Goal: Complete application form: Complete application form

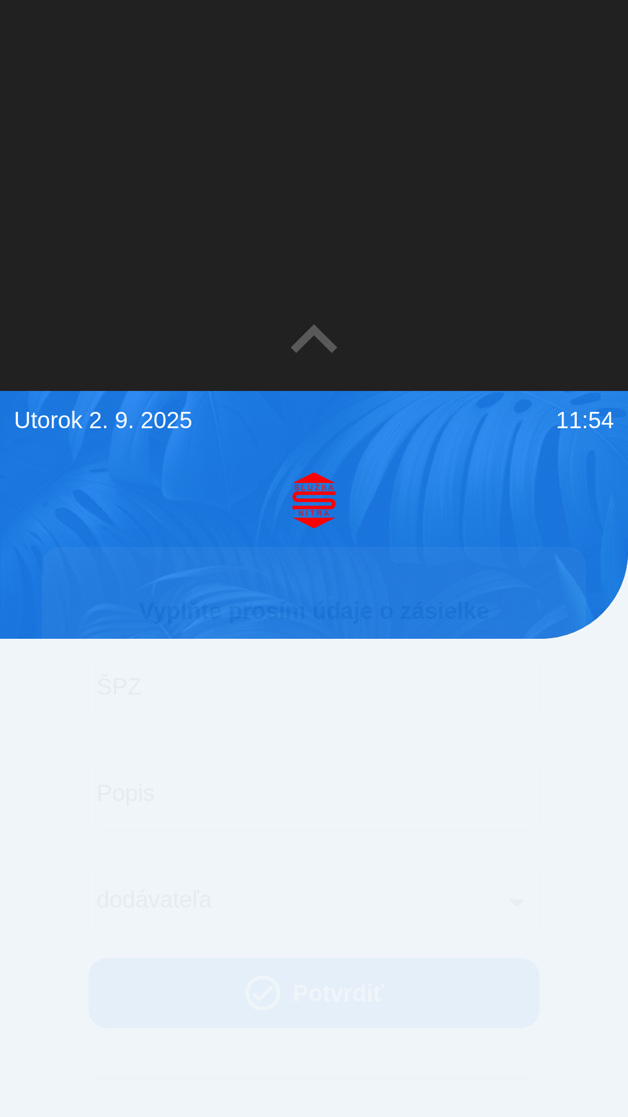
click at [341, 692] on input "ŠPZ" at bounding box center [313, 688] width 423 height 46
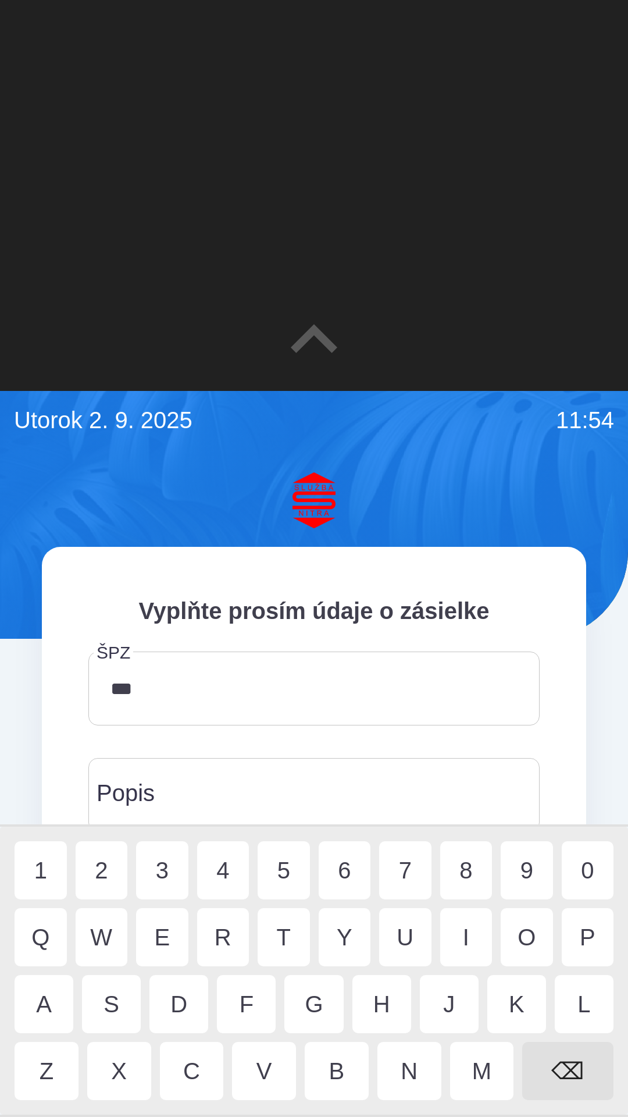
click at [535, 870] on div "9" at bounding box center [527, 870] width 52 height 58
type input "*******"
click at [314, 783] on input "Popis" at bounding box center [313, 795] width 423 height 46
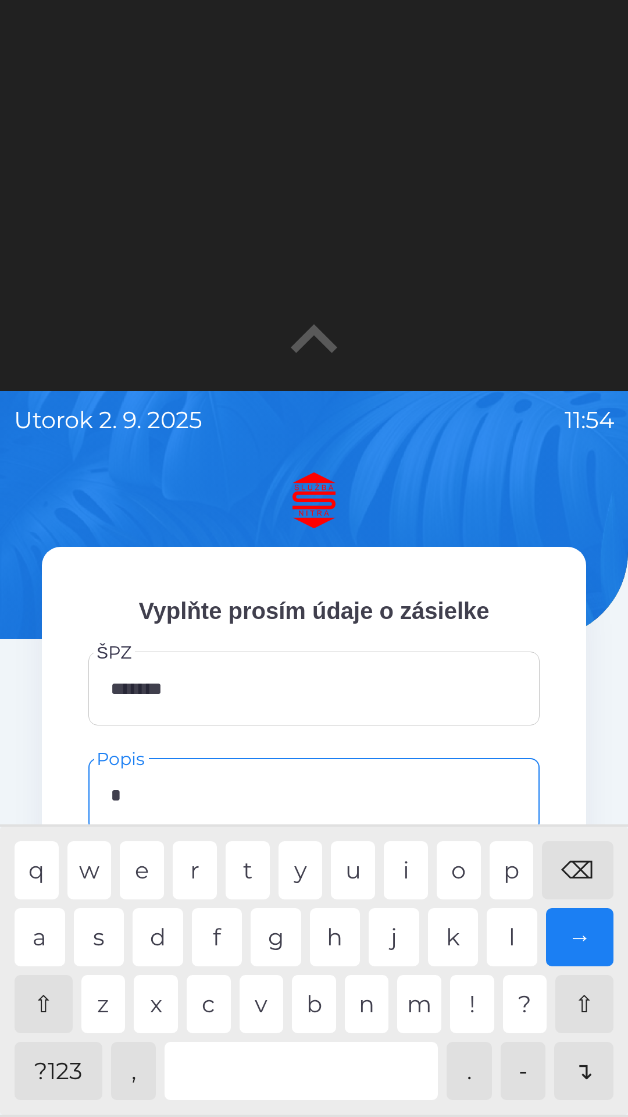
click at [212, 1006] on div "c" at bounding box center [209, 1004] width 44 height 58
click at [416, 1009] on div "m" at bounding box center [419, 1004] width 44 height 58
click at [145, 867] on div "e" at bounding box center [142, 870] width 44 height 58
click at [372, 1015] on div "n" at bounding box center [367, 1004] width 44 height 58
type input "******"
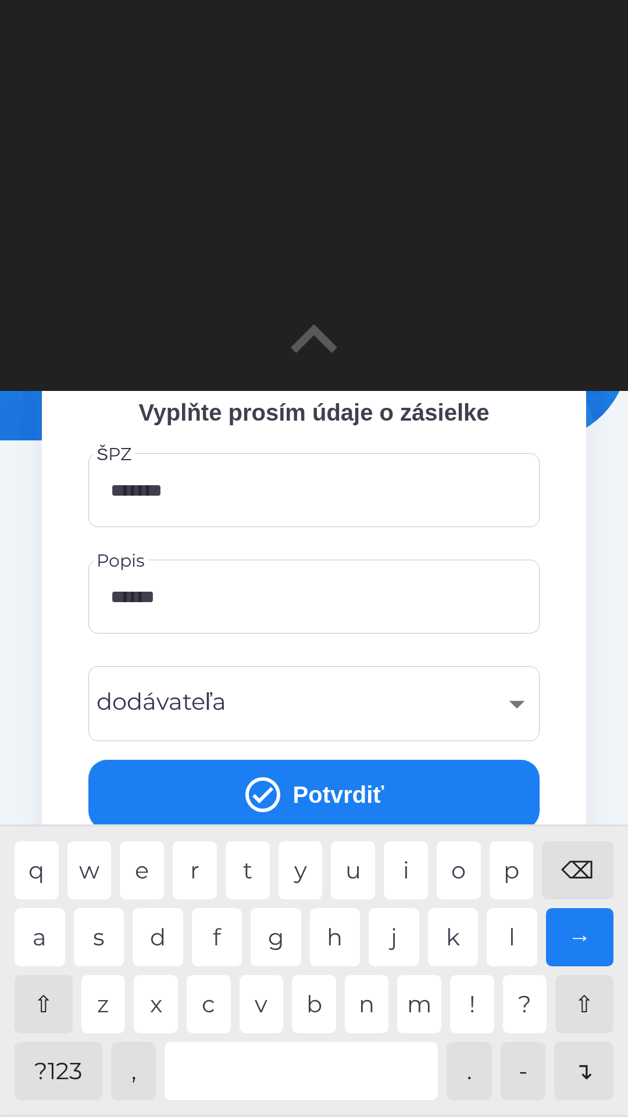
scroll to position [205, 0]
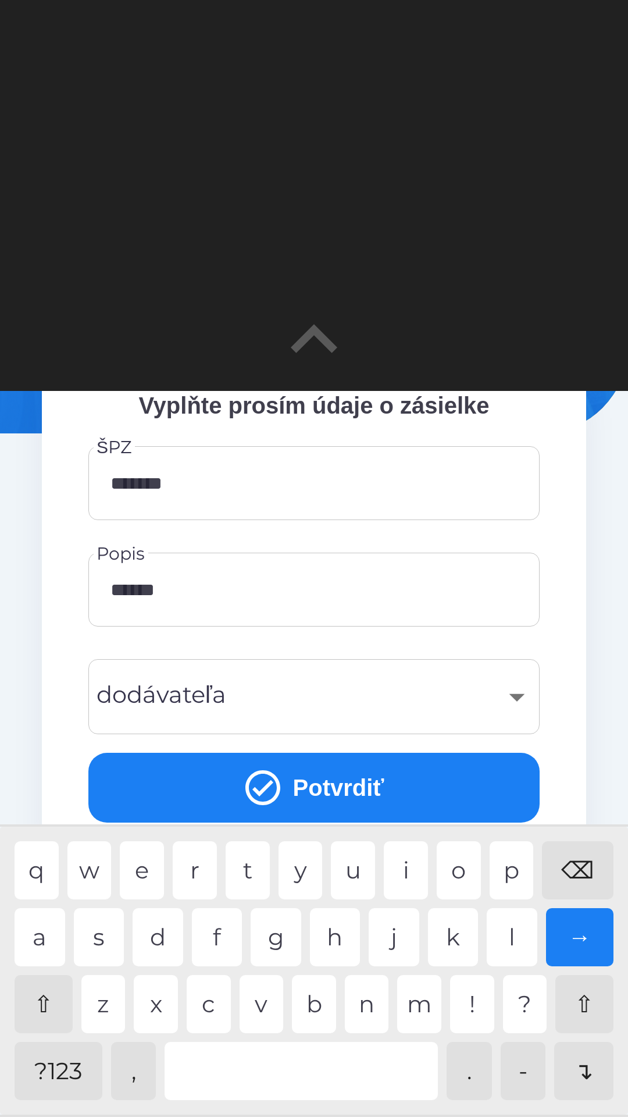
click at [350, 690] on div "​" at bounding box center [313, 696] width 423 height 47
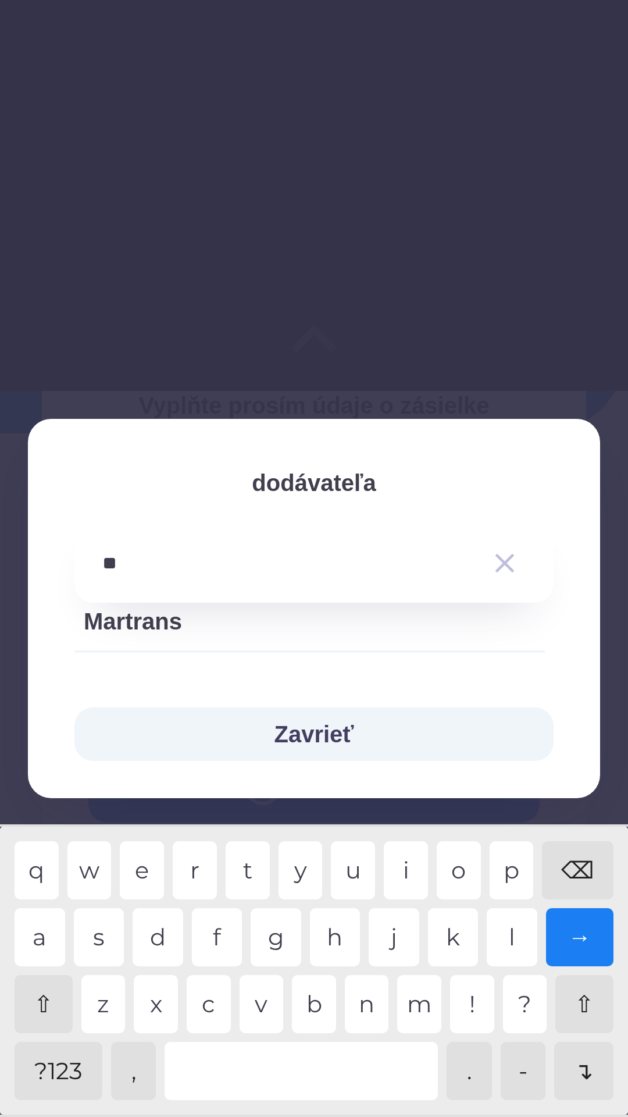
scroll to position [70, 0]
click at [452, 921] on div "k" at bounding box center [453, 937] width 51 height 58
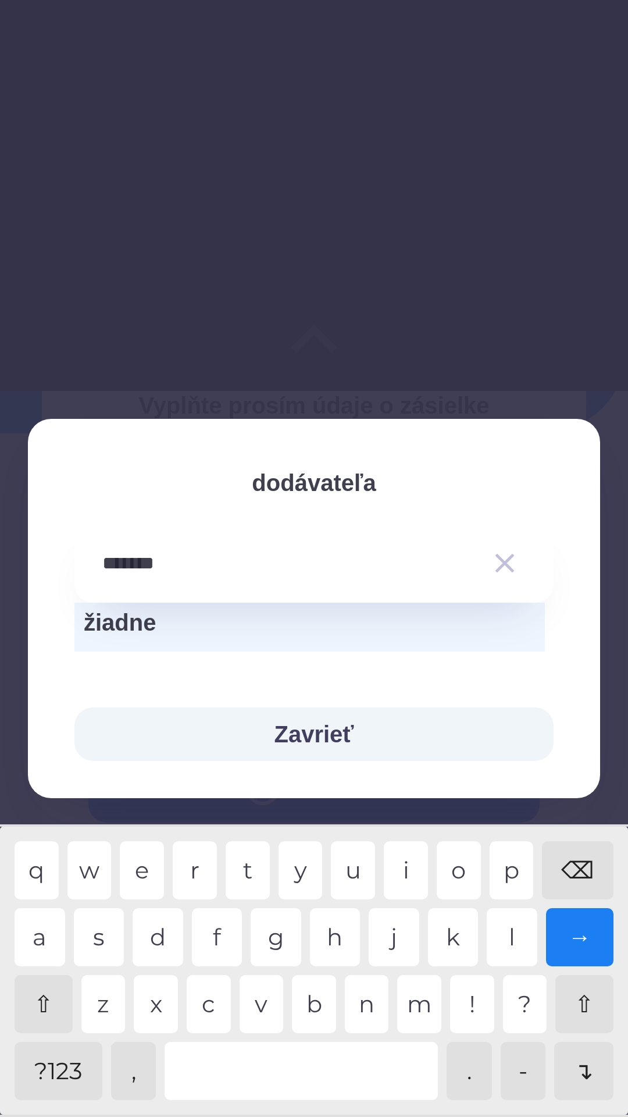
scroll to position [0, 0]
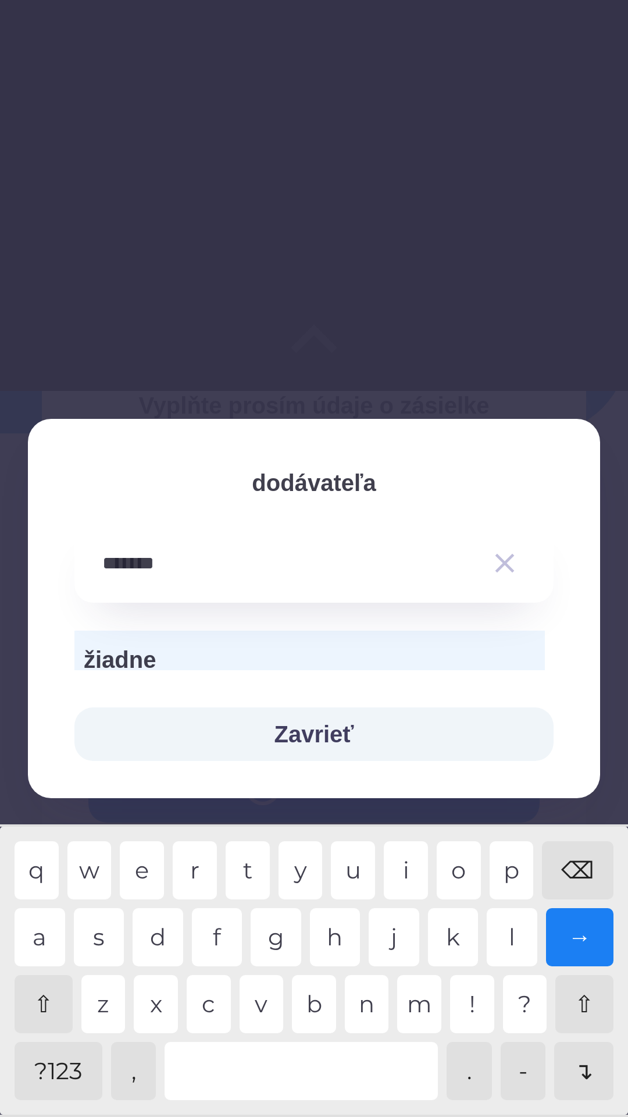
click at [590, 928] on div "→" at bounding box center [580, 937] width 68 height 58
type input "*"
click at [140, 864] on div "e" at bounding box center [142, 870] width 44 height 58
click at [575, 875] on div "⌫" at bounding box center [578, 870] width 72 height 58
type input "*"
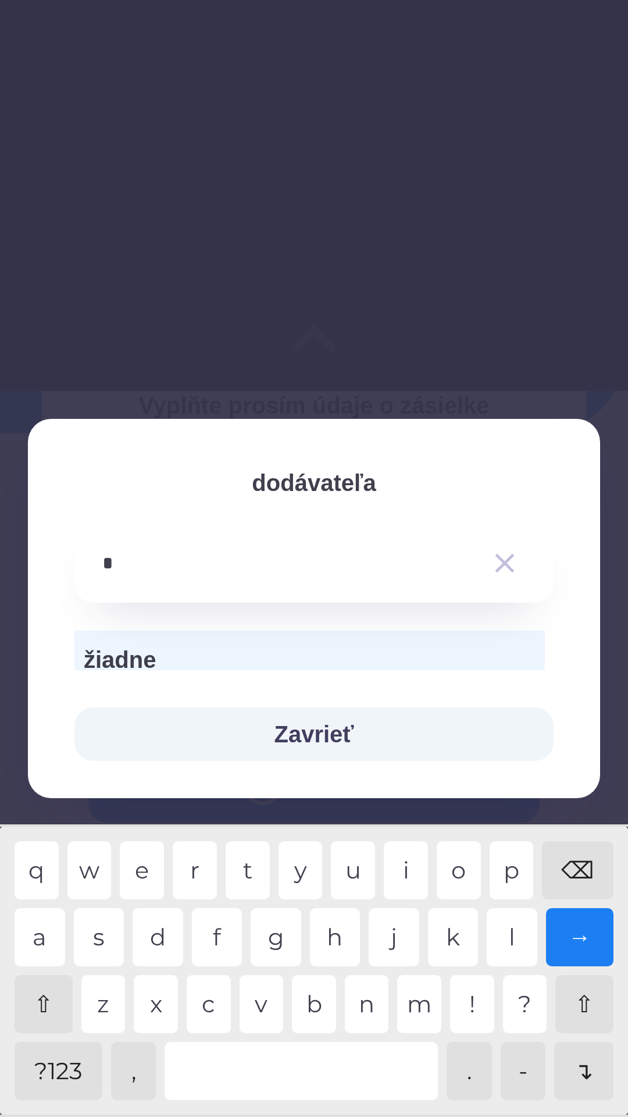
click at [583, 875] on div "⌫" at bounding box center [578, 870] width 72 height 58
click at [468, 868] on div "o" at bounding box center [459, 870] width 44 height 58
click at [94, 934] on div "s" at bounding box center [99, 937] width 51 height 58
type input "*******"
click at [585, 921] on div "→" at bounding box center [580, 937] width 68 height 58
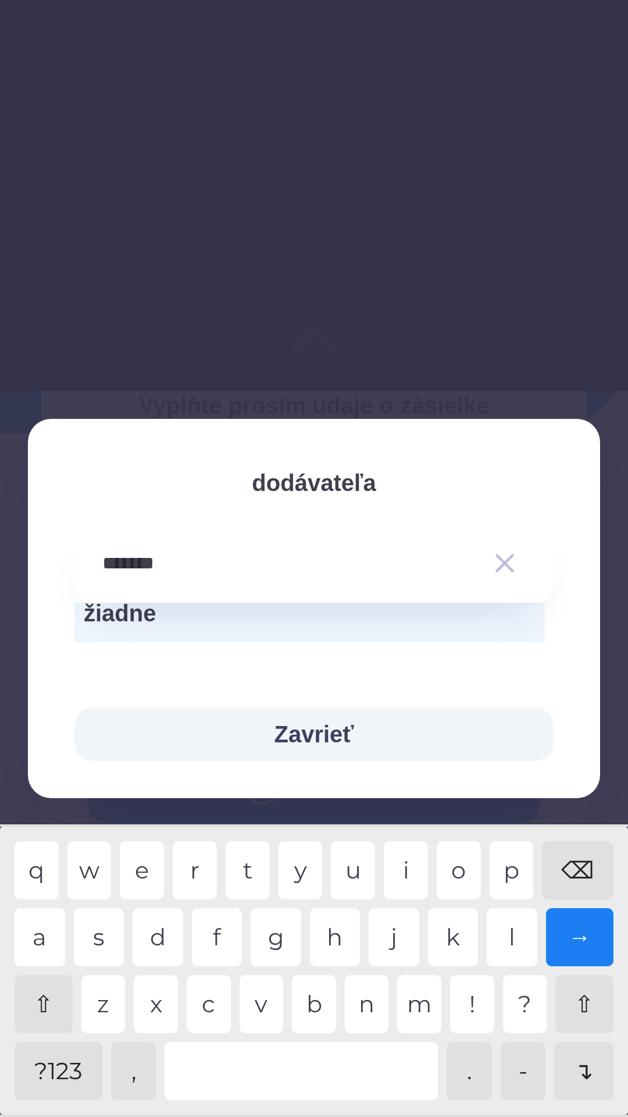
scroll to position [70, 0]
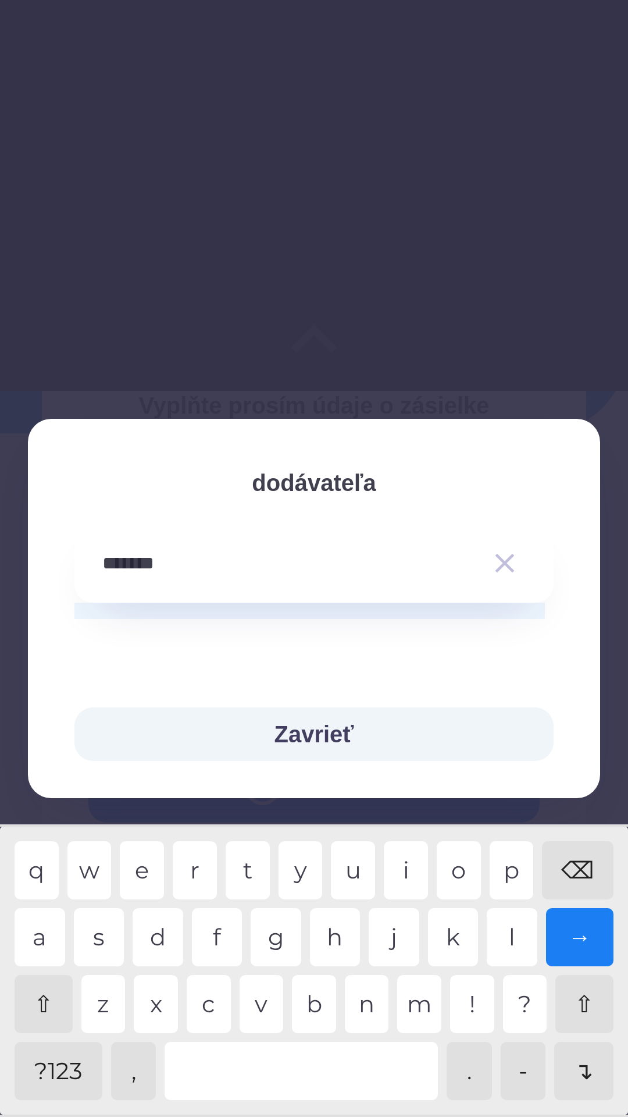
click at [429, 740] on button "Zavrieť" at bounding box center [313, 734] width 479 height 54
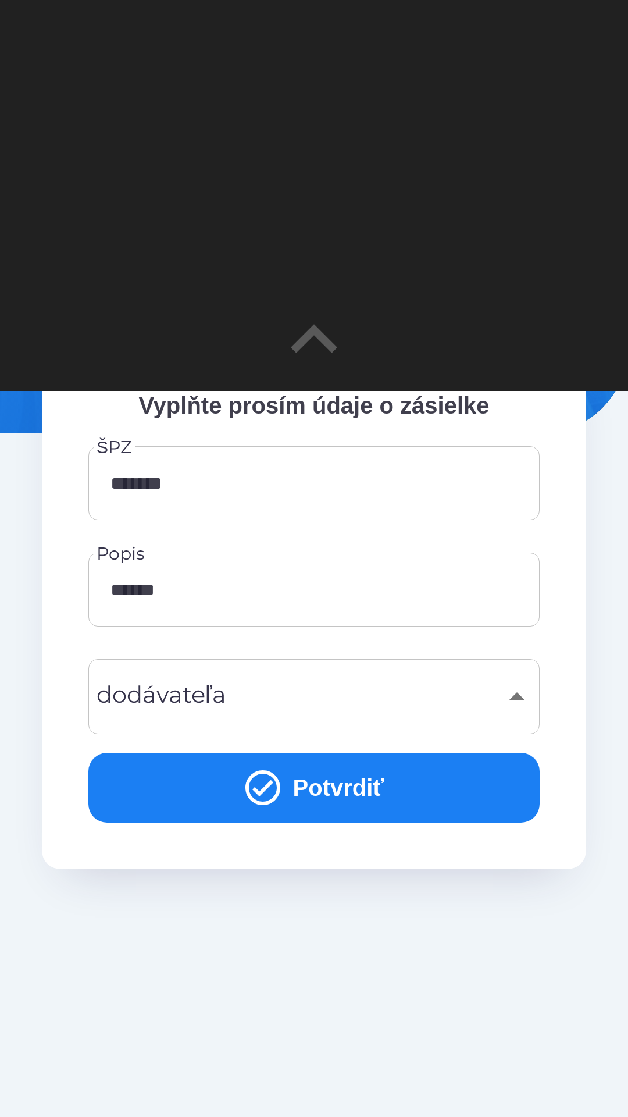
scroll to position [0, 0]
click at [497, 711] on div "​" at bounding box center [313, 696] width 423 height 47
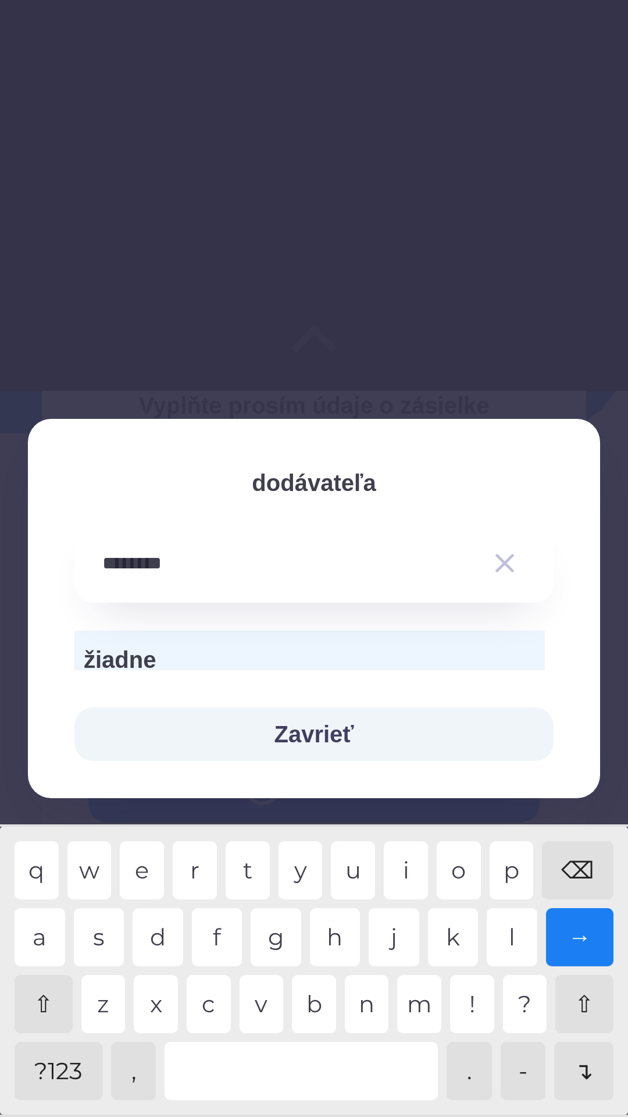
click at [412, 1005] on div "m" at bounding box center [419, 1004] width 44 height 58
click at [464, 872] on div "o" at bounding box center [459, 870] width 44 height 58
click at [590, 935] on div "→" at bounding box center [580, 937] width 68 height 58
click at [578, 868] on div "⌫" at bounding box center [578, 870] width 72 height 58
click at [574, 870] on div "⌫" at bounding box center [578, 870] width 72 height 58
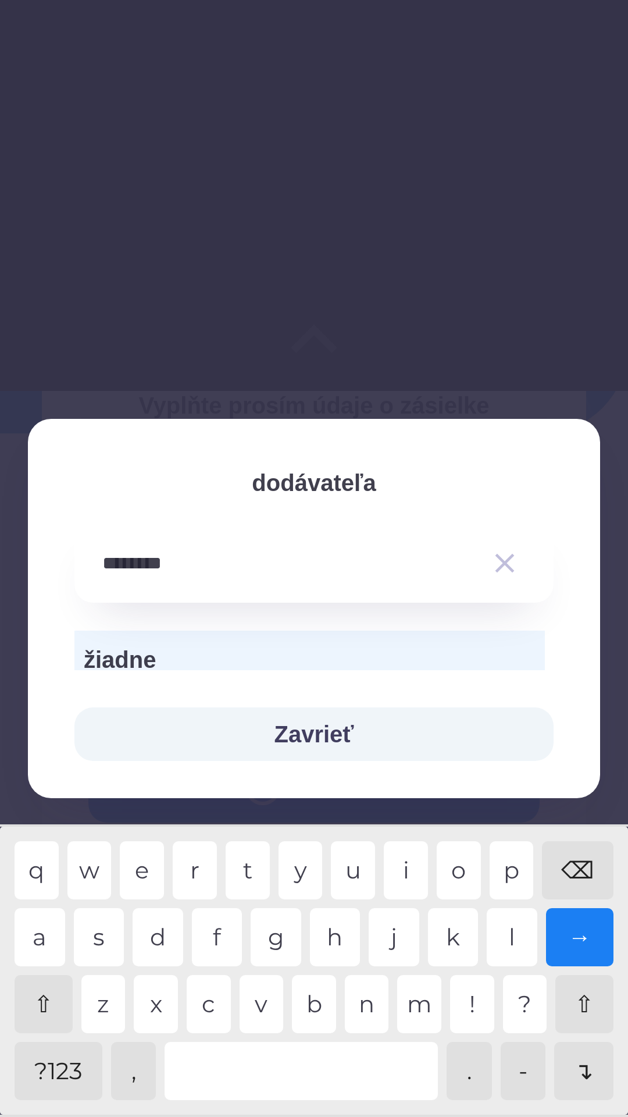
type input "*******"
click at [573, 869] on div "⌫" at bounding box center [578, 870] width 72 height 58
click at [578, 934] on div "→" at bounding box center [580, 937] width 68 height 58
click at [572, 944] on div "→" at bounding box center [580, 937] width 68 height 58
click at [580, 930] on div "→" at bounding box center [580, 937] width 68 height 58
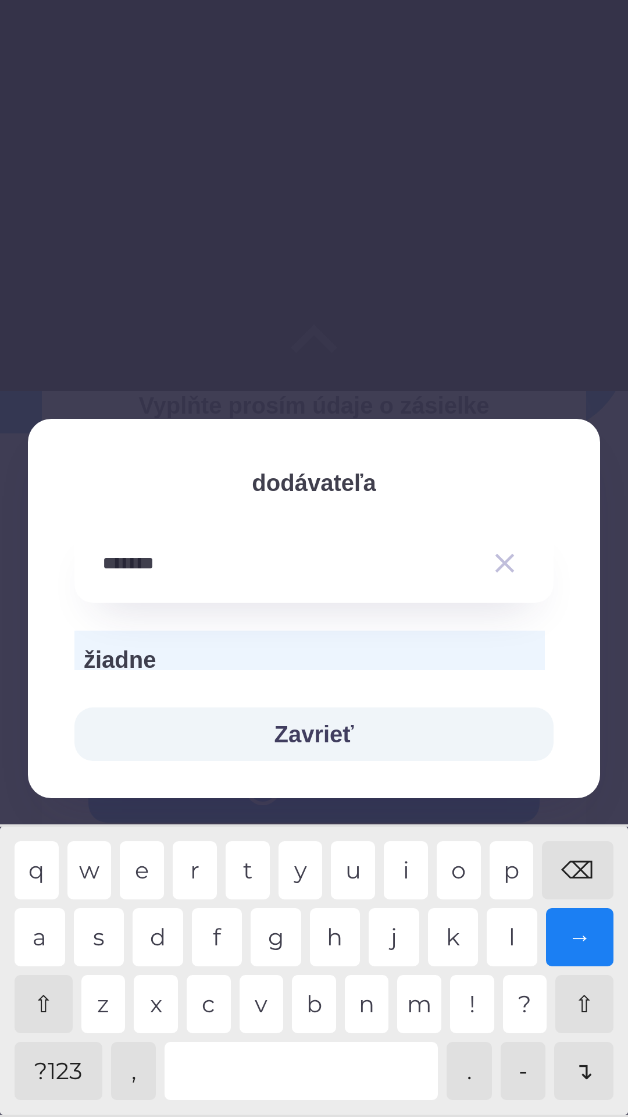
click at [579, 936] on div "→" at bounding box center [580, 937] width 68 height 58
click at [422, 660] on span "žiadne" at bounding box center [310, 659] width 452 height 35
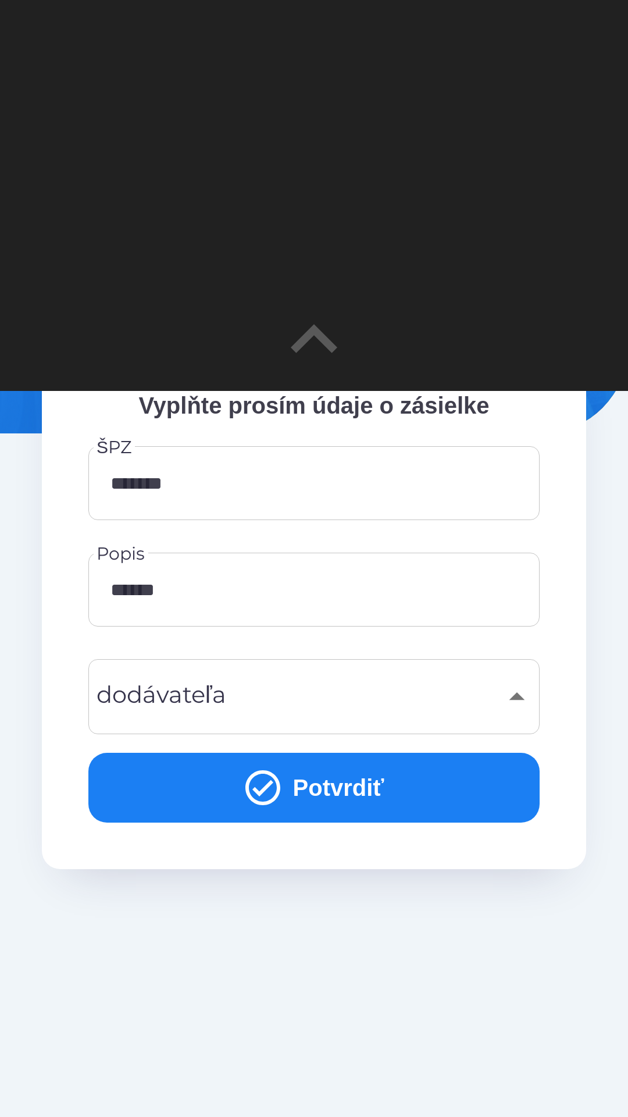
click at [418, 793] on button "Potvrdiť" at bounding box center [313, 788] width 451 height 70
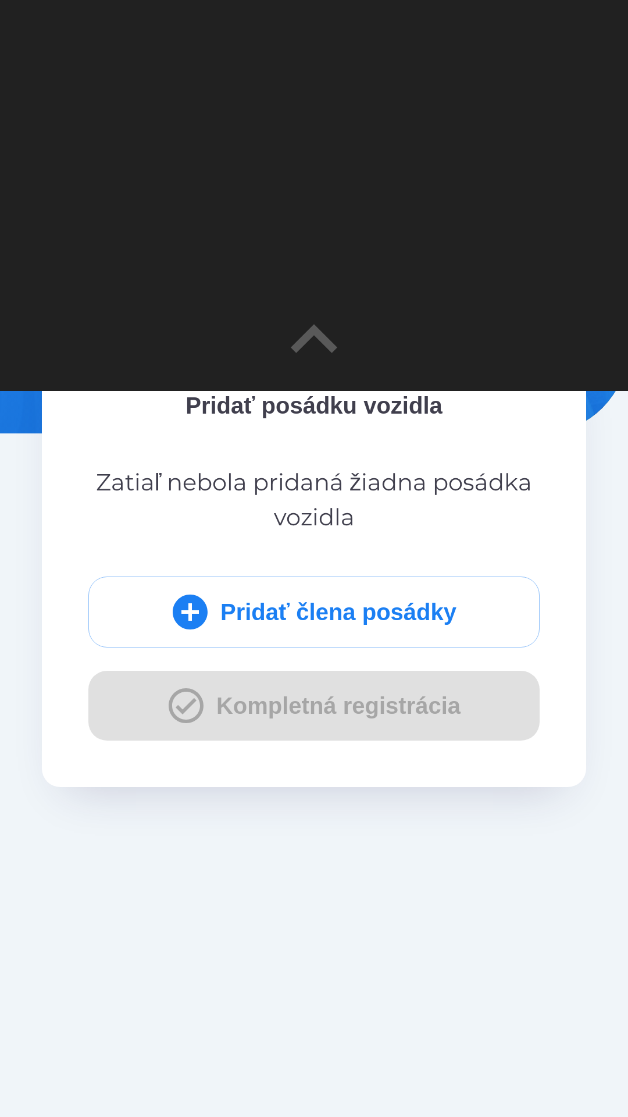
click at [451, 628] on button "Pridať člena posádky" at bounding box center [313, 611] width 451 height 71
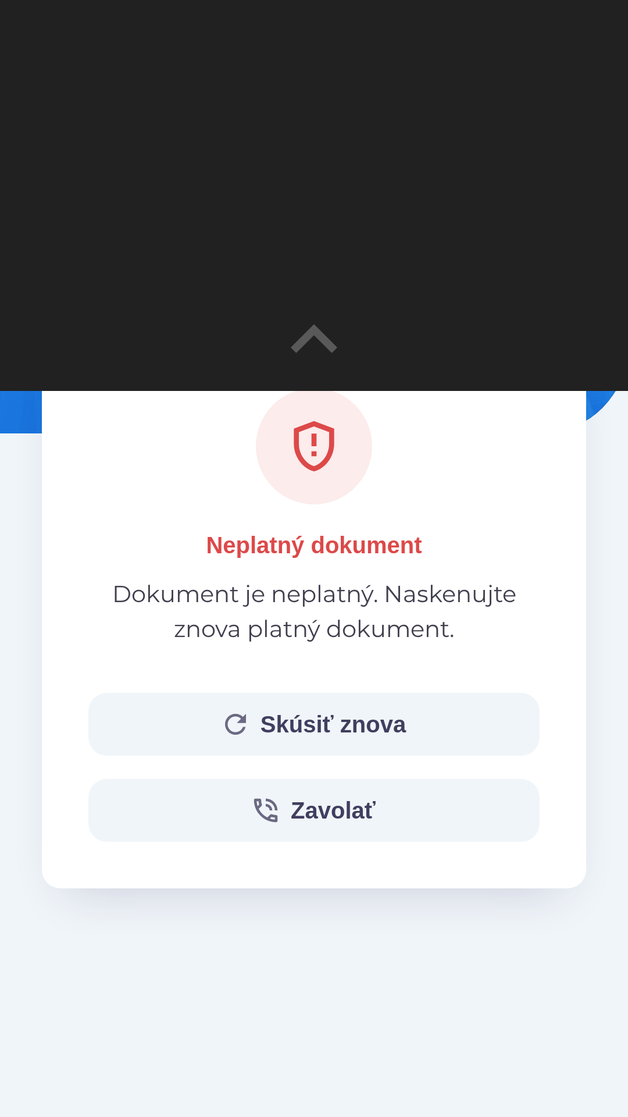
click at [408, 721] on button "Skúsiť znova" at bounding box center [313, 724] width 451 height 63
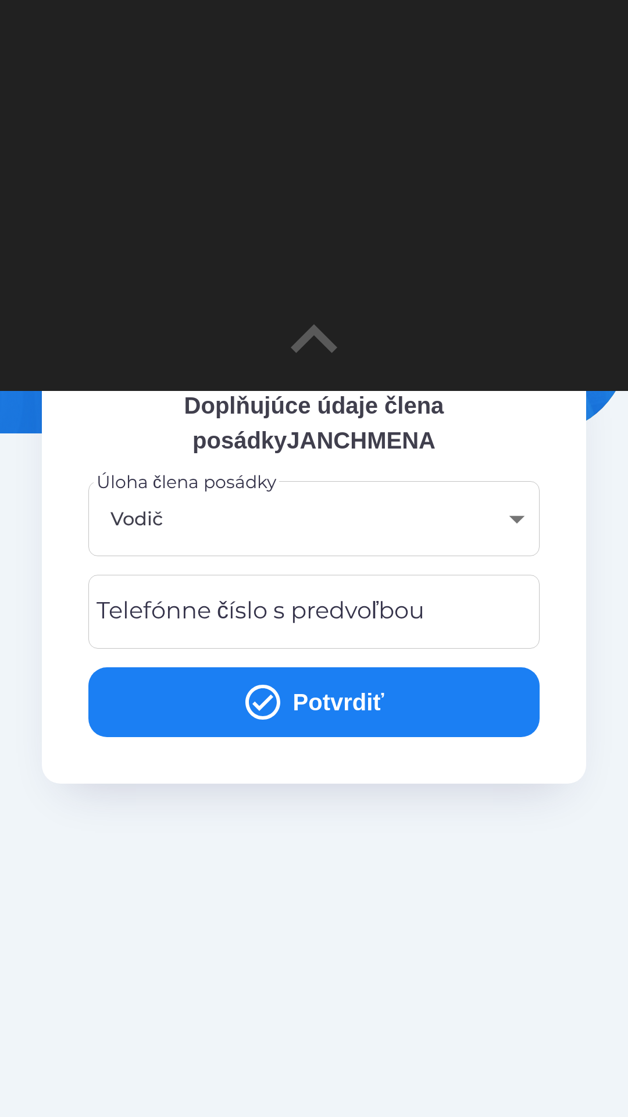
click at [404, 608] on div "Telefónne číslo s predvoľbou Telefónne číslo s predvoľbou" at bounding box center [313, 612] width 451 height 74
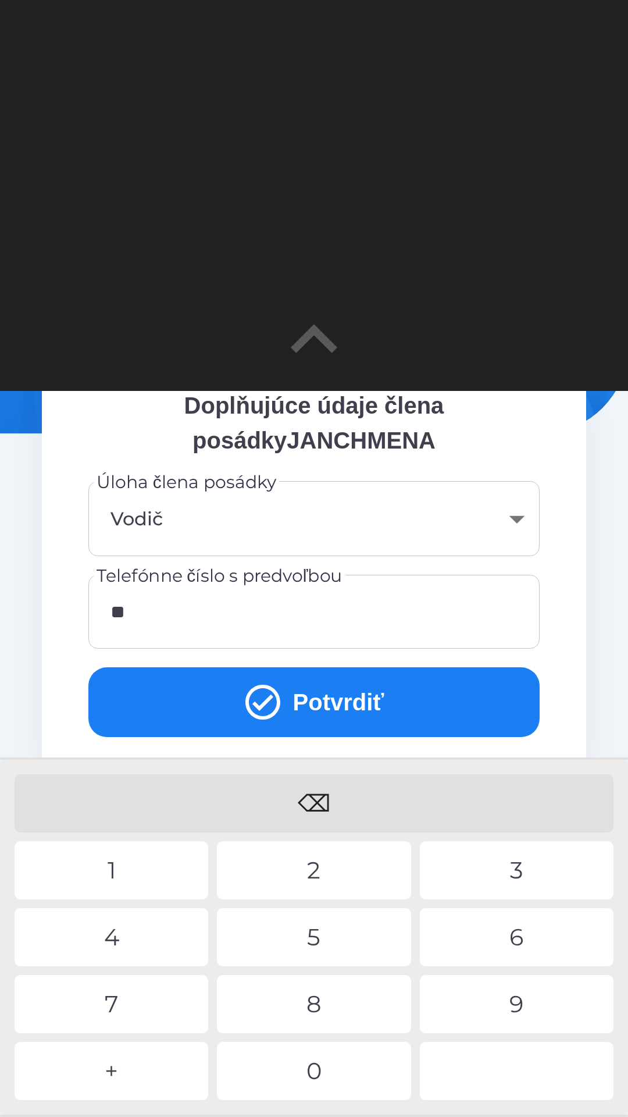
click at [153, 943] on div "4" at bounding box center [112, 937] width 194 height 58
click at [275, 883] on div "2" at bounding box center [314, 870] width 194 height 58
click at [161, 870] on div "1" at bounding box center [112, 870] width 194 height 58
click at [315, 931] on div "5" at bounding box center [314, 937] width 194 height 58
click at [335, 875] on div "2" at bounding box center [314, 870] width 194 height 58
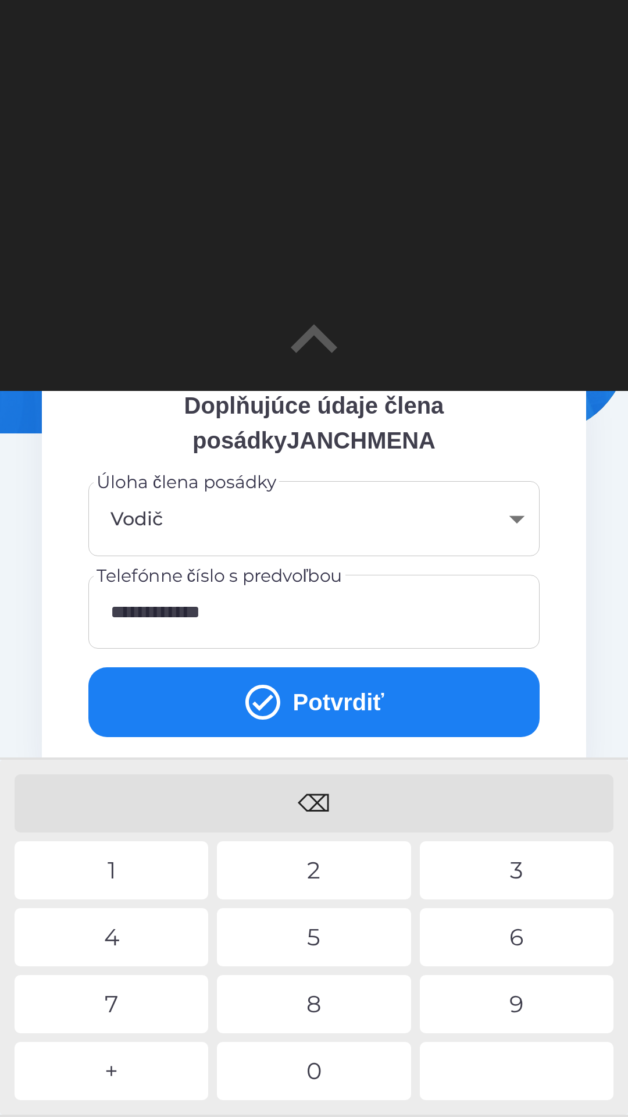
type input "**********"
click at [500, 1021] on div "9" at bounding box center [517, 1004] width 194 height 58
click at [416, 704] on button "Potvrdiť" at bounding box center [313, 702] width 451 height 70
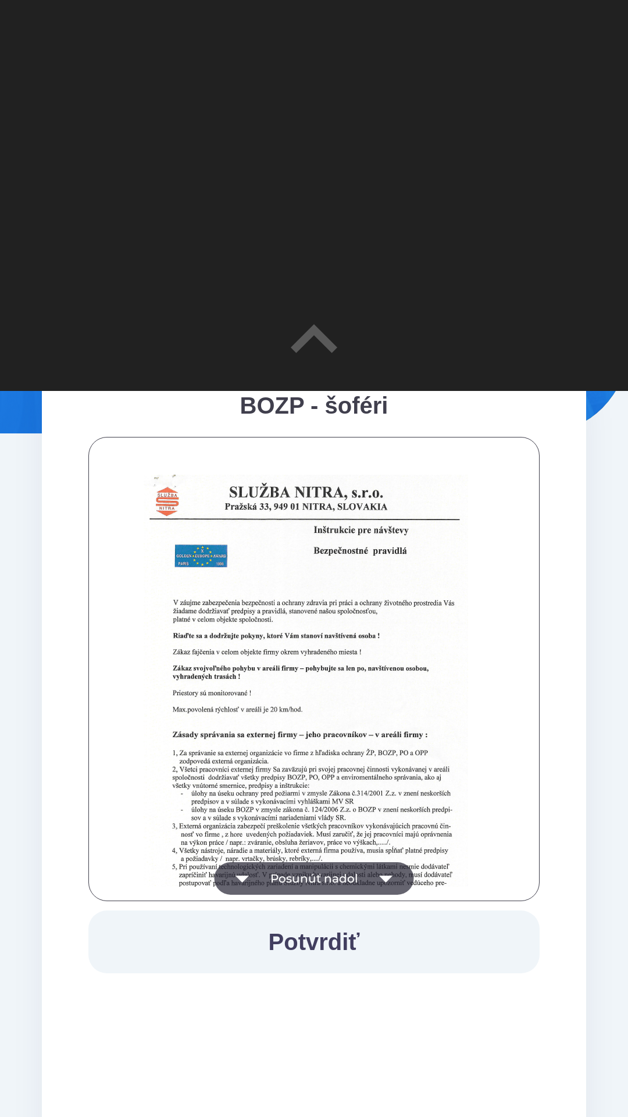
click at [373, 875] on icon "button" at bounding box center [386, 878] width 33 height 33
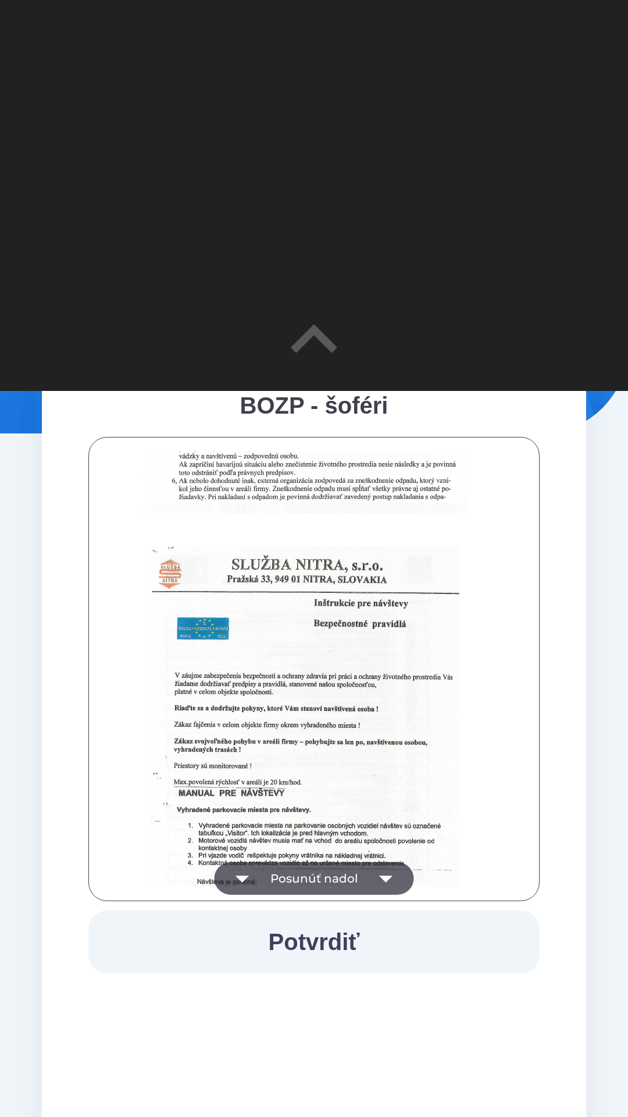
click at [376, 870] on icon "button" at bounding box center [386, 878] width 33 height 33
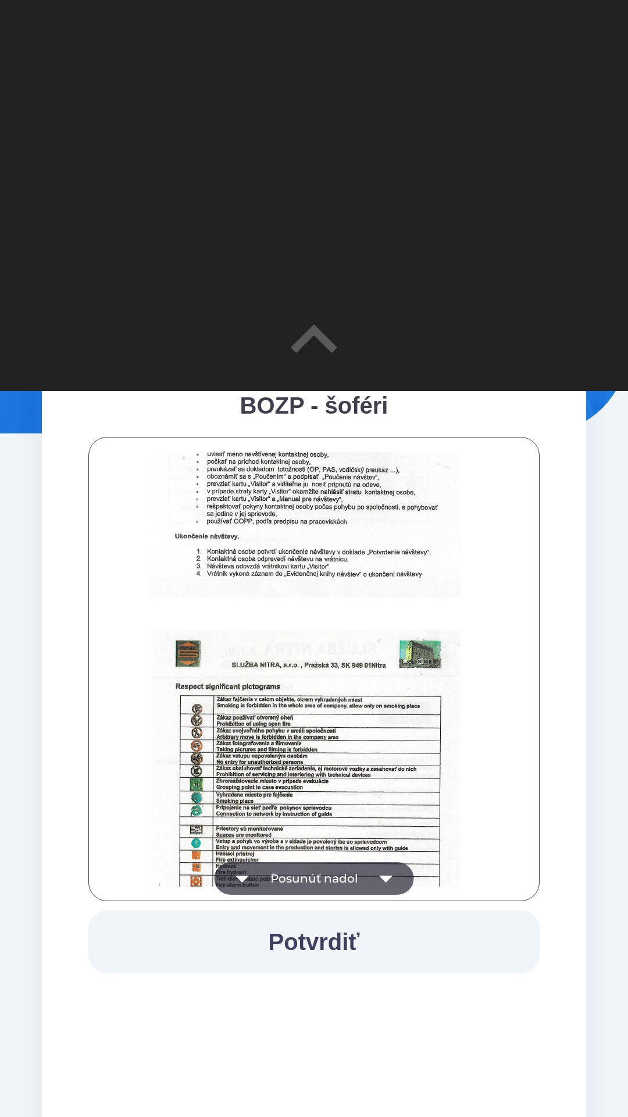
click at [372, 874] on icon "button" at bounding box center [386, 878] width 33 height 33
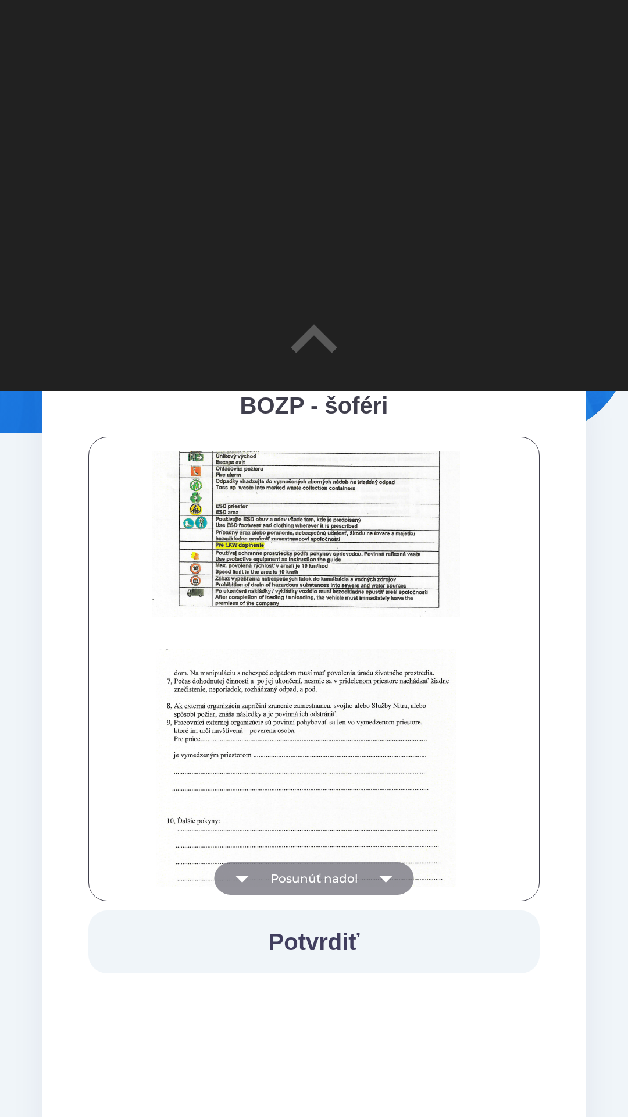
click at [379, 874] on icon "button" at bounding box center [386, 878] width 33 height 33
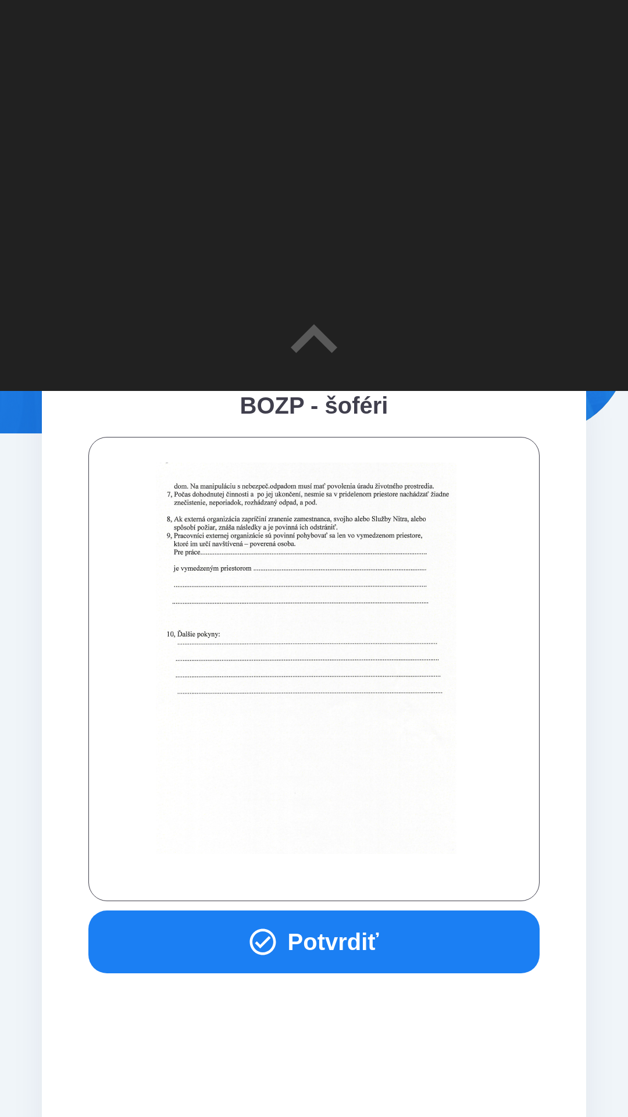
click at [353, 943] on button "Potvrdiť" at bounding box center [313, 941] width 451 height 63
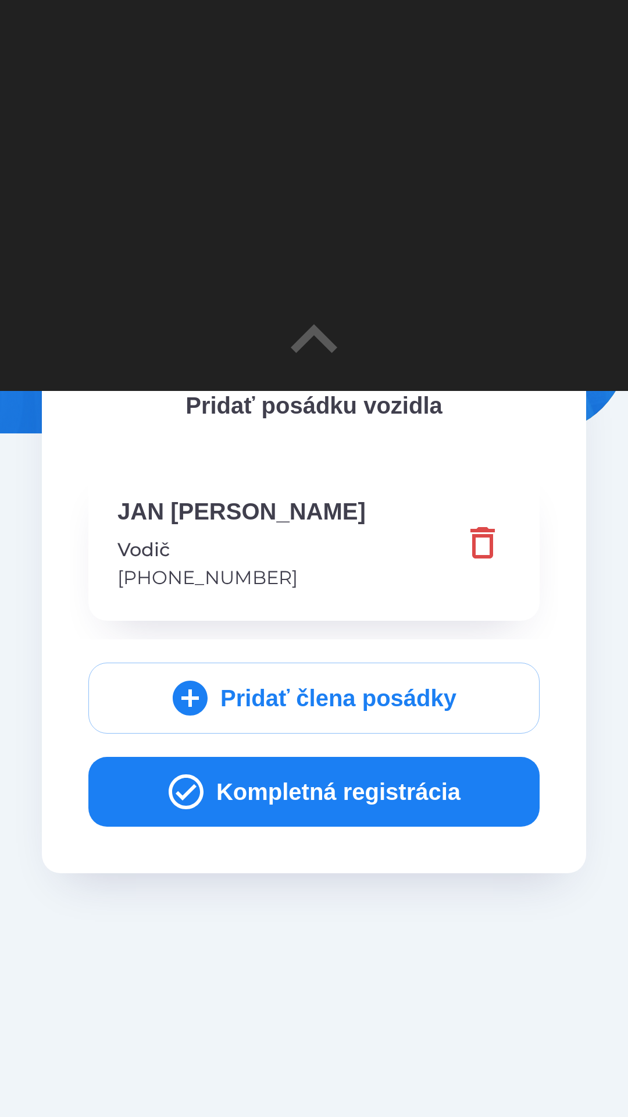
click at [398, 792] on button "Kompletná registrácia" at bounding box center [313, 792] width 451 height 70
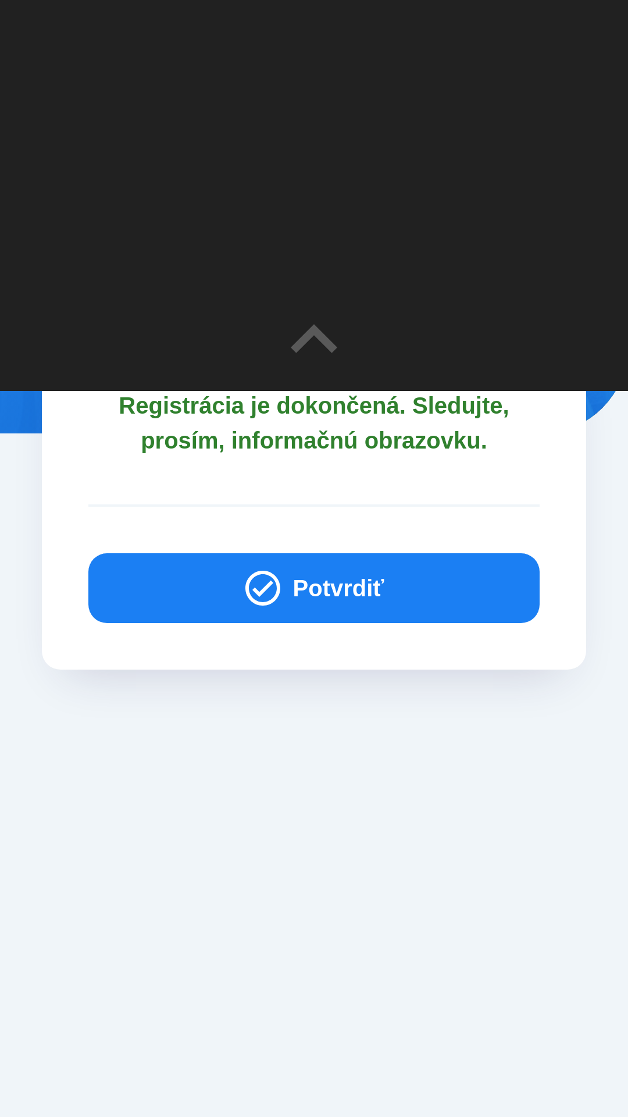
click at [414, 593] on button "Potvrdiť" at bounding box center [313, 588] width 451 height 70
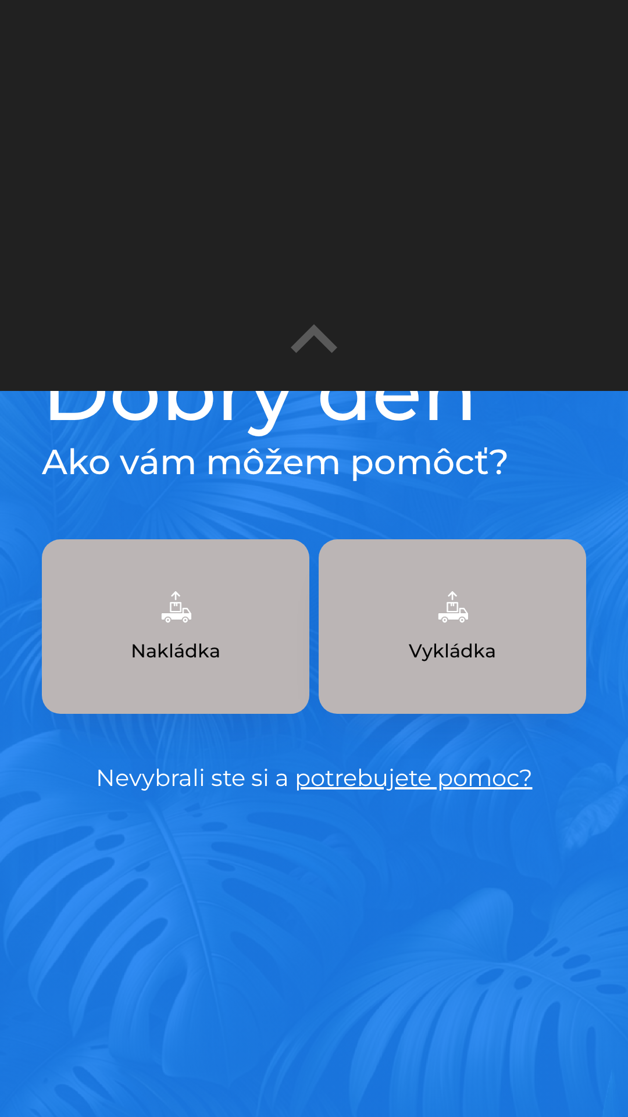
click at [442, 622] on img "button" at bounding box center [452, 606] width 51 height 51
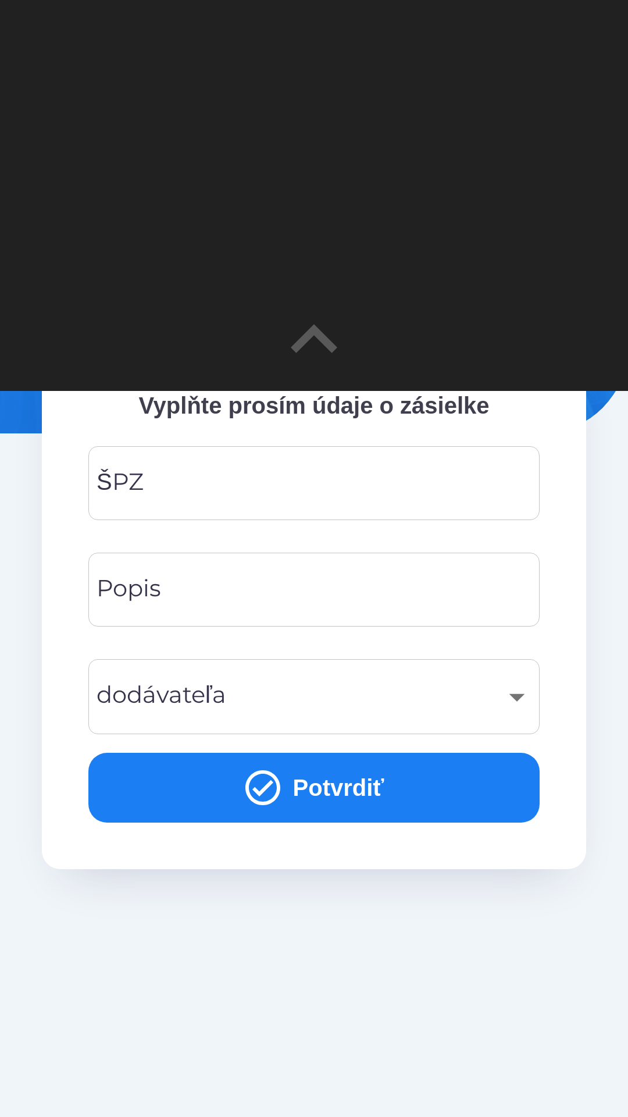
click at [229, 482] on input "ŠPZ" at bounding box center [313, 483] width 423 height 46
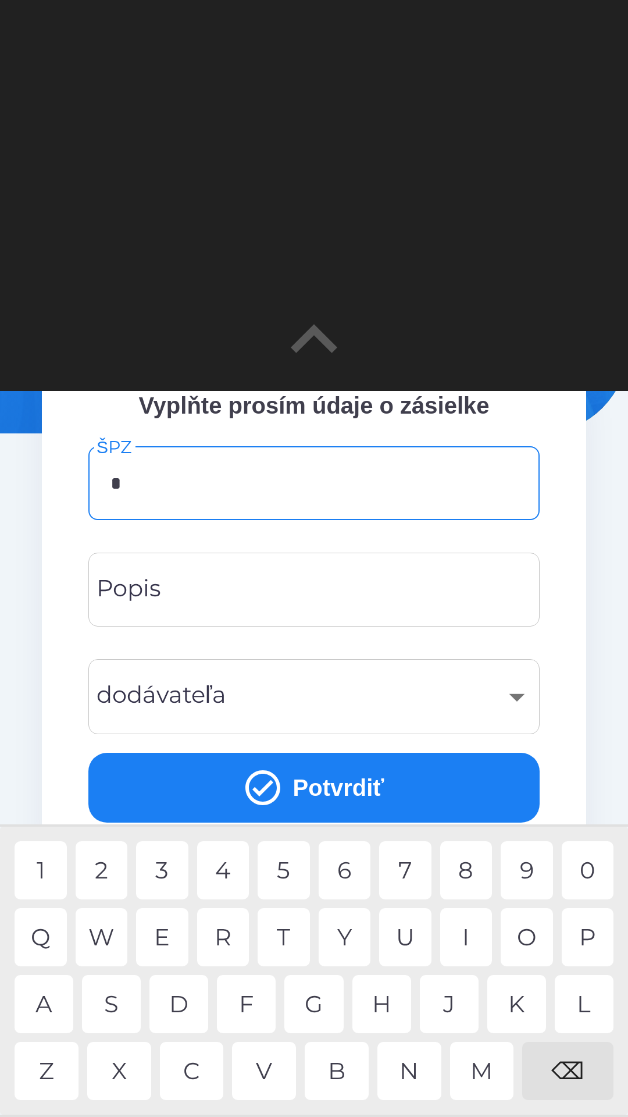
click at [580, 940] on div "P" at bounding box center [588, 937] width 52 height 58
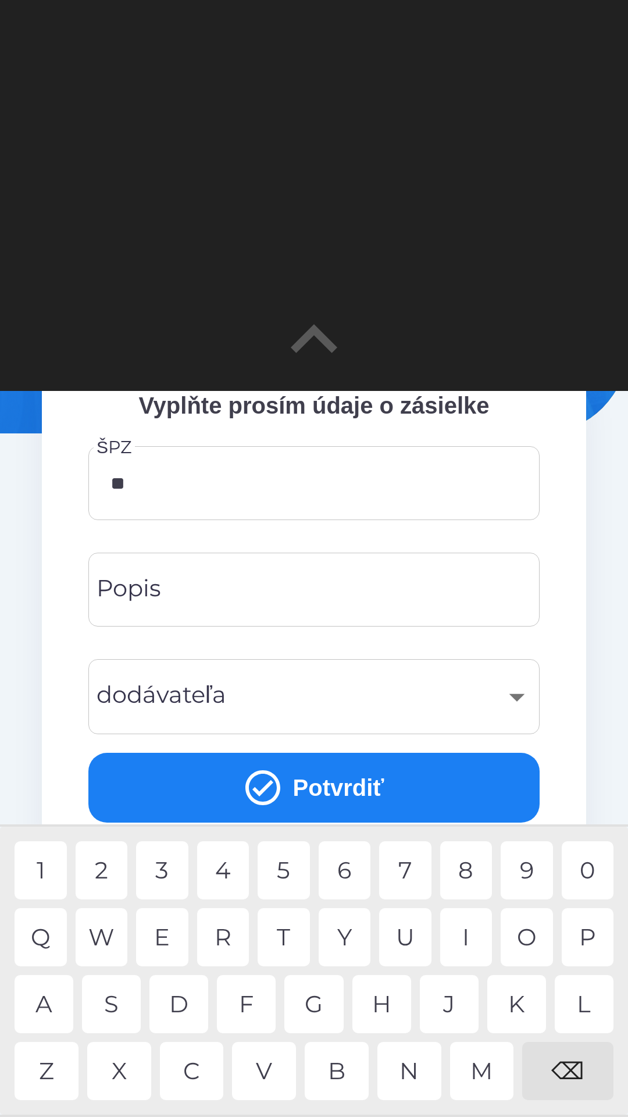
click at [411, 1072] on div "N" at bounding box center [409, 1071] width 64 height 58
click at [583, 867] on div "0" at bounding box center [588, 870] width 52 height 58
click at [158, 931] on div "E" at bounding box center [162, 937] width 52 height 58
type input "*******"
click at [197, 580] on input "Popis" at bounding box center [313, 590] width 423 height 46
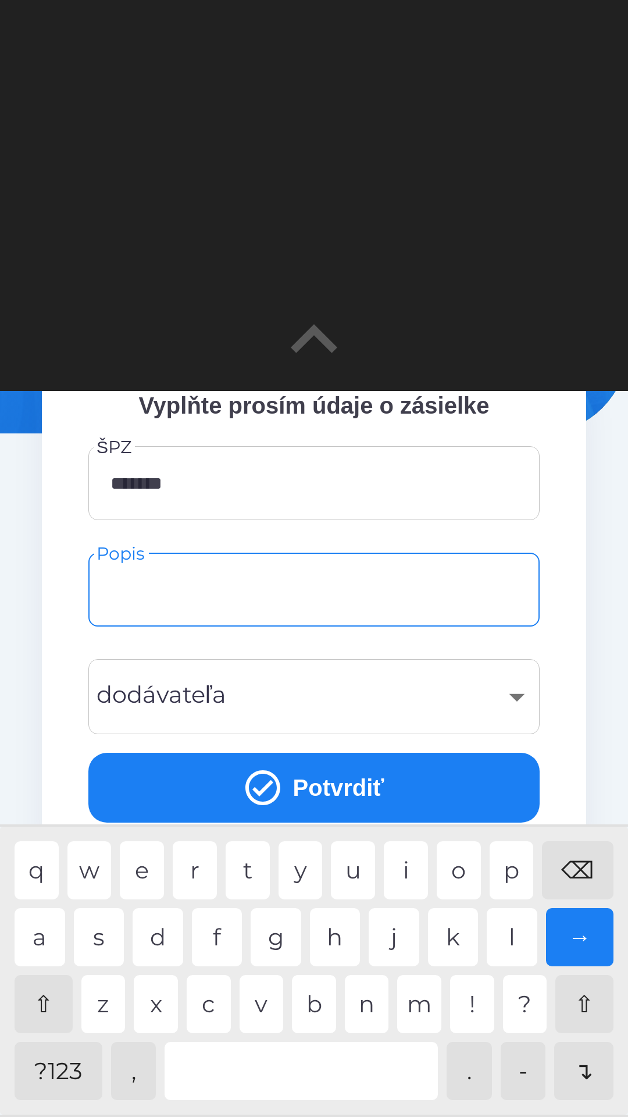
click at [510, 697] on div "​" at bounding box center [313, 696] width 423 height 47
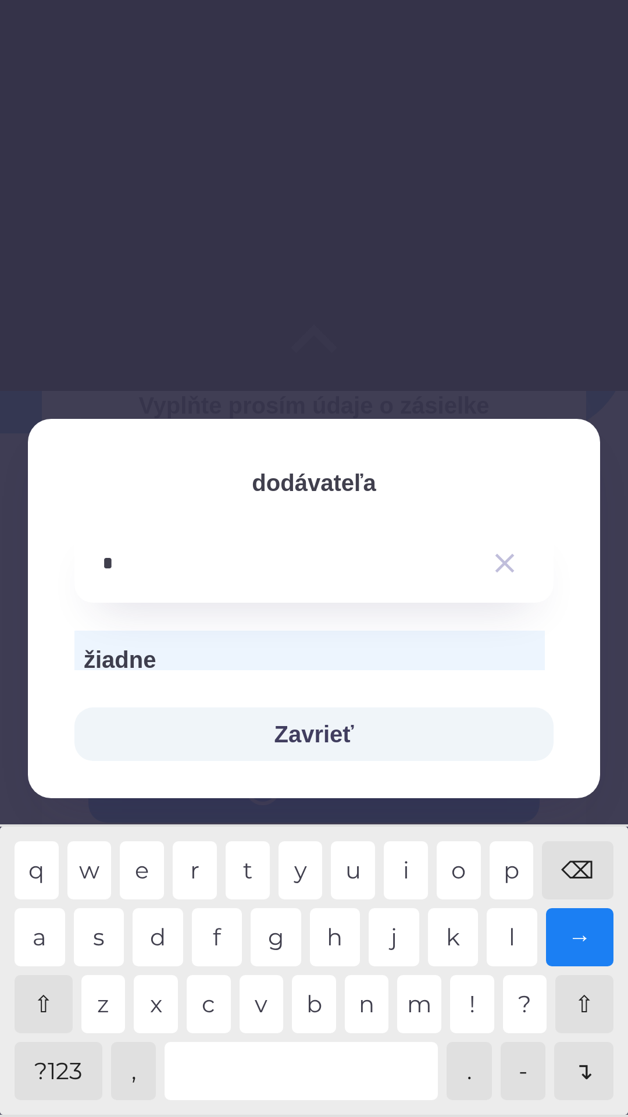
click at [229, 939] on div "f" at bounding box center [217, 937] width 51 height 58
click at [511, 929] on div "l" at bounding box center [512, 937] width 51 height 58
click at [371, 1005] on div "n" at bounding box center [367, 1004] width 44 height 58
type input "********"
click at [145, 867] on div "e" at bounding box center [142, 870] width 44 height 58
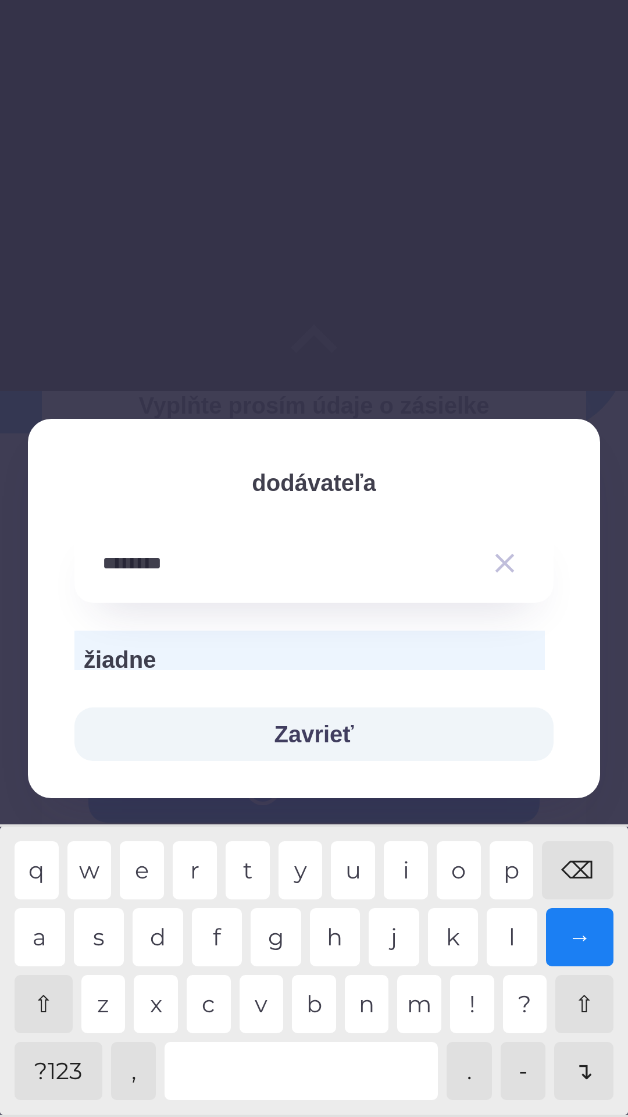
click at [330, 733] on button "Zavrieť" at bounding box center [313, 734] width 479 height 54
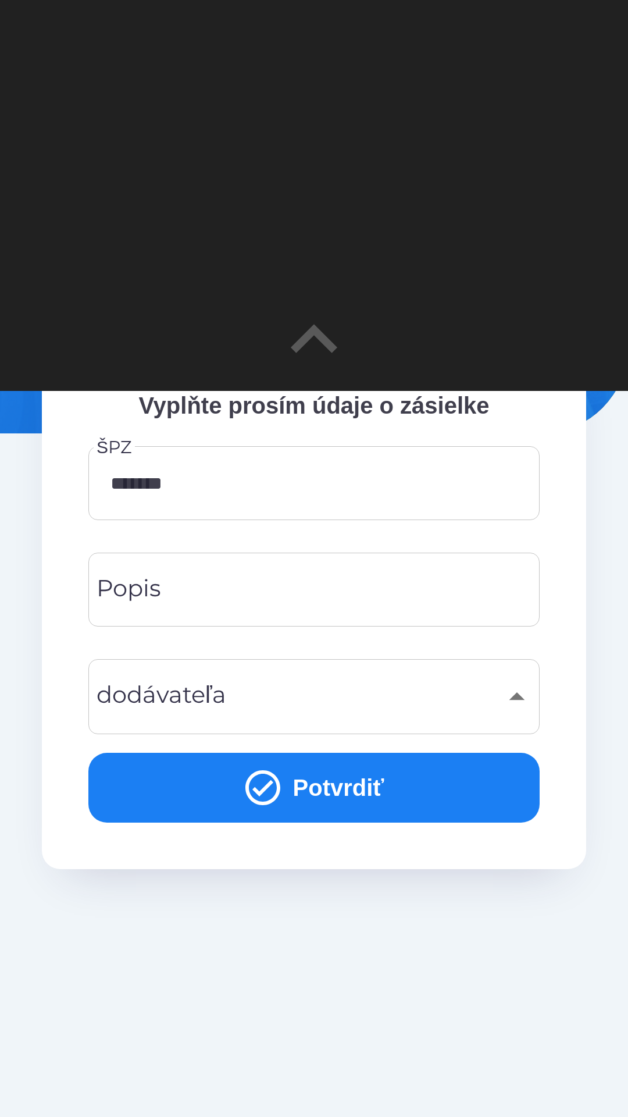
click at [209, 598] on input "Popis" at bounding box center [313, 590] width 423 height 46
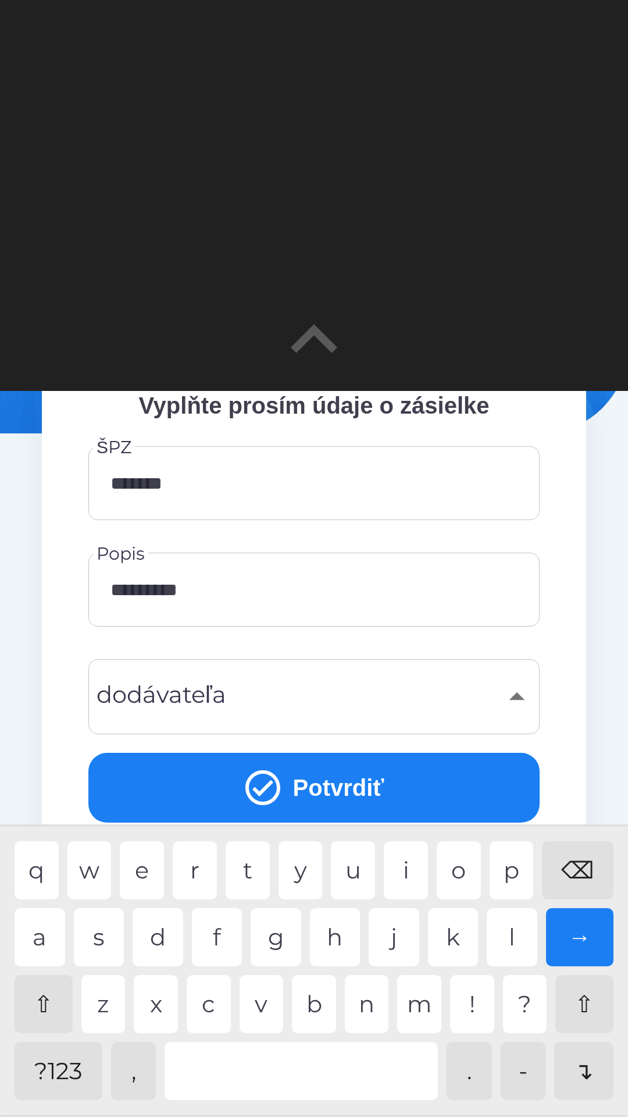
click at [278, 1073] on div at bounding box center [301, 1071] width 273 height 58
click at [280, 942] on div "g" at bounding box center [276, 937] width 51 height 58
click at [190, 874] on div "r" at bounding box center [195, 870] width 44 height 58
click at [364, 1005] on div "n" at bounding box center [367, 1004] width 44 height 58
click at [304, 879] on div "y" at bounding box center [301, 870] width 44 height 58
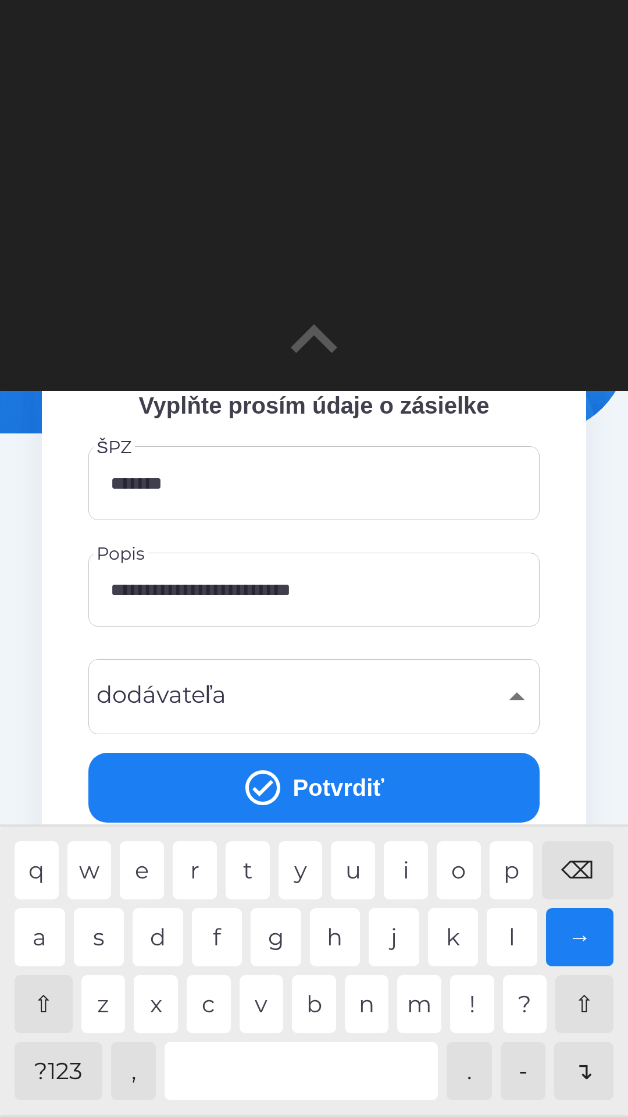
click at [511, 881] on div "p" at bounding box center [512, 870] width 44 height 58
click at [258, 868] on div "t" at bounding box center [248, 870] width 44 height 58
type input "**********"
click at [336, 791] on button "Potvrdiť" at bounding box center [313, 788] width 451 height 70
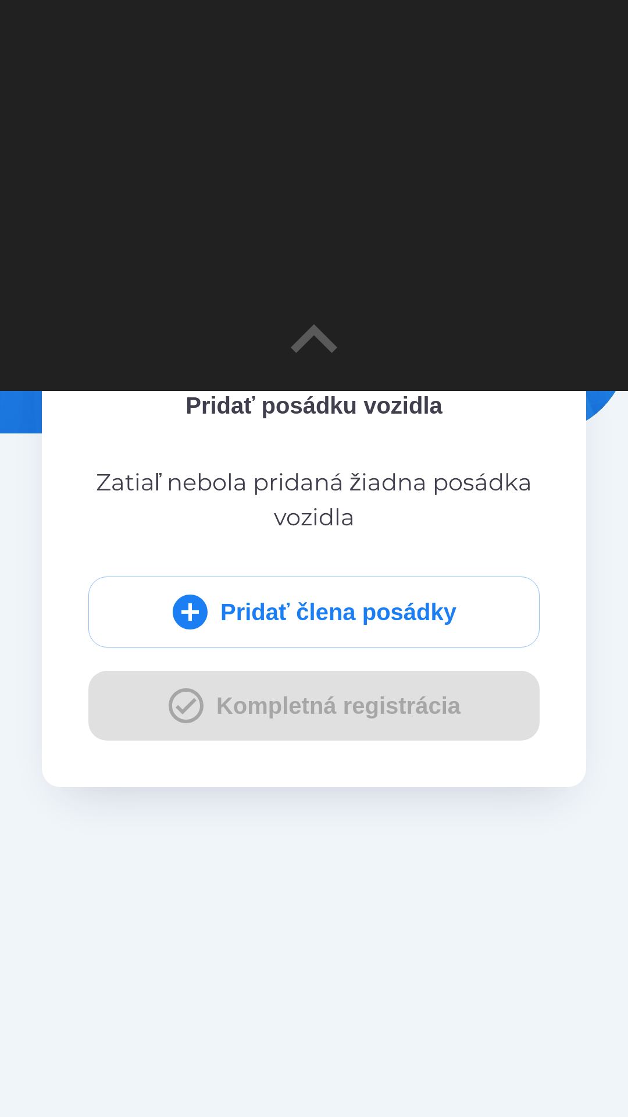
click at [312, 614] on button "Pridať člena posádky" at bounding box center [313, 611] width 451 height 71
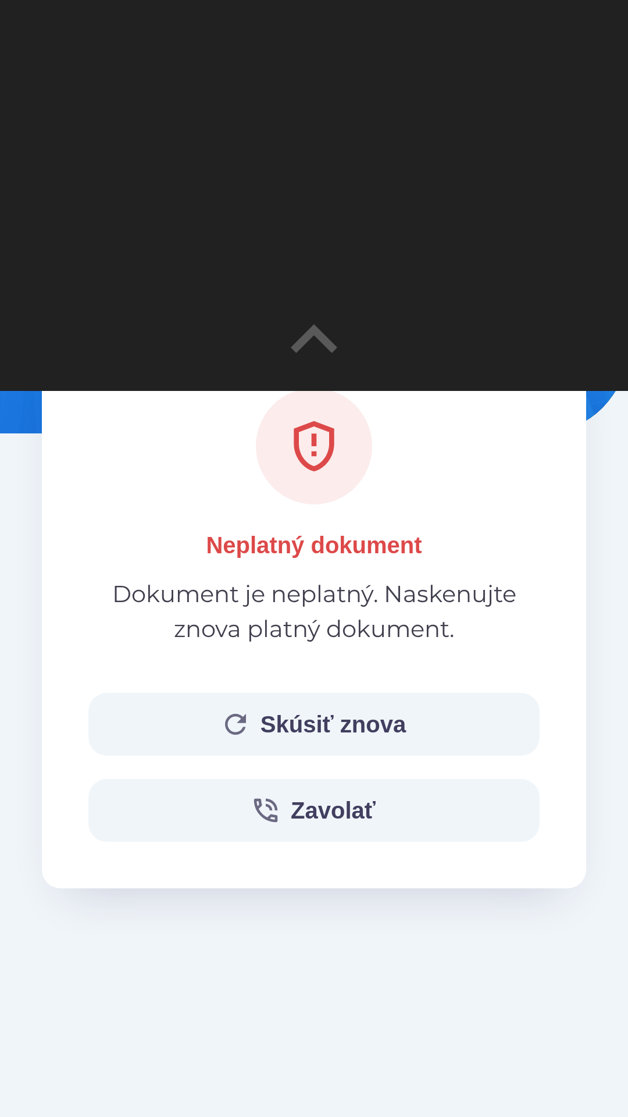
click at [350, 724] on button "Skúsiť znova" at bounding box center [313, 724] width 451 height 63
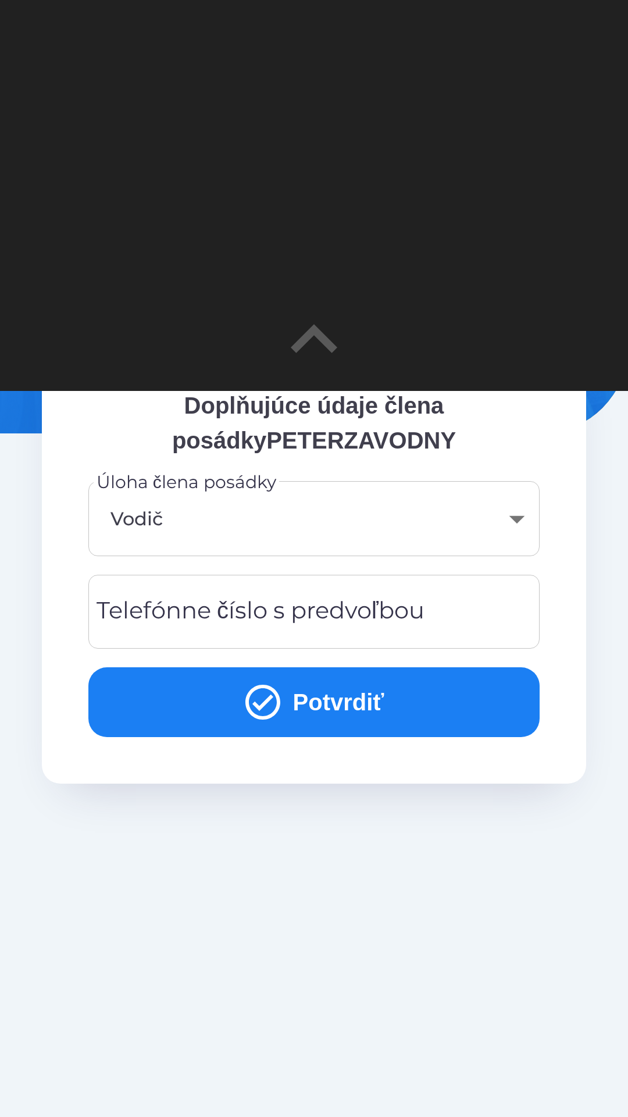
click at [329, 601] on div "Telefónne číslo s predvoľbou Telefónne číslo s predvoľbou" at bounding box center [313, 612] width 451 height 74
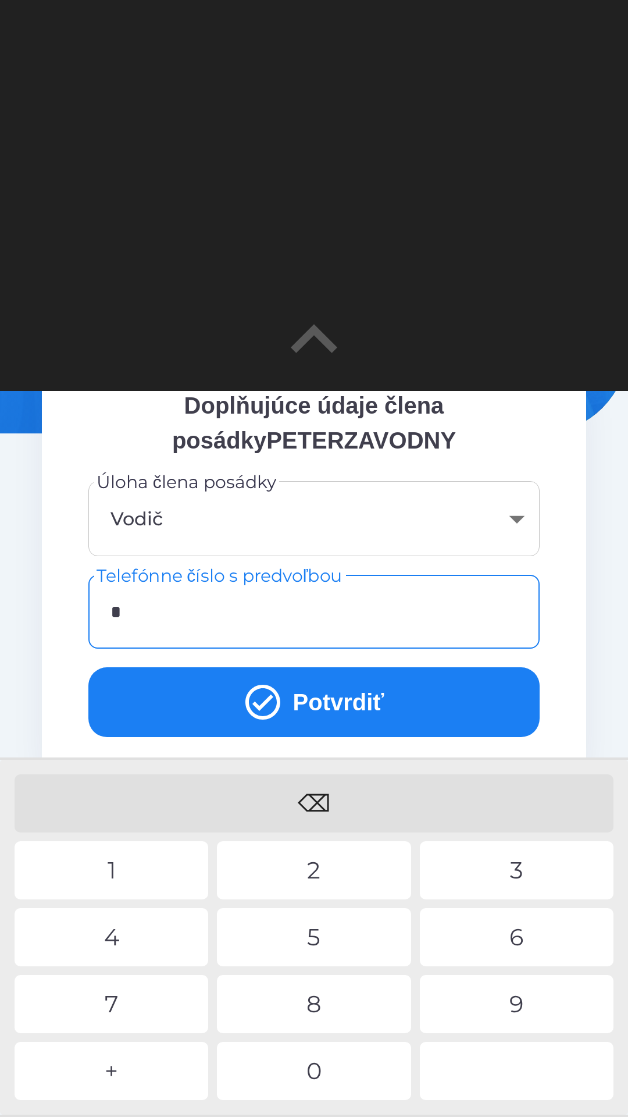
click at [325, 1070] on div "0" at bounding box center [314, 1071] width 194 height 58
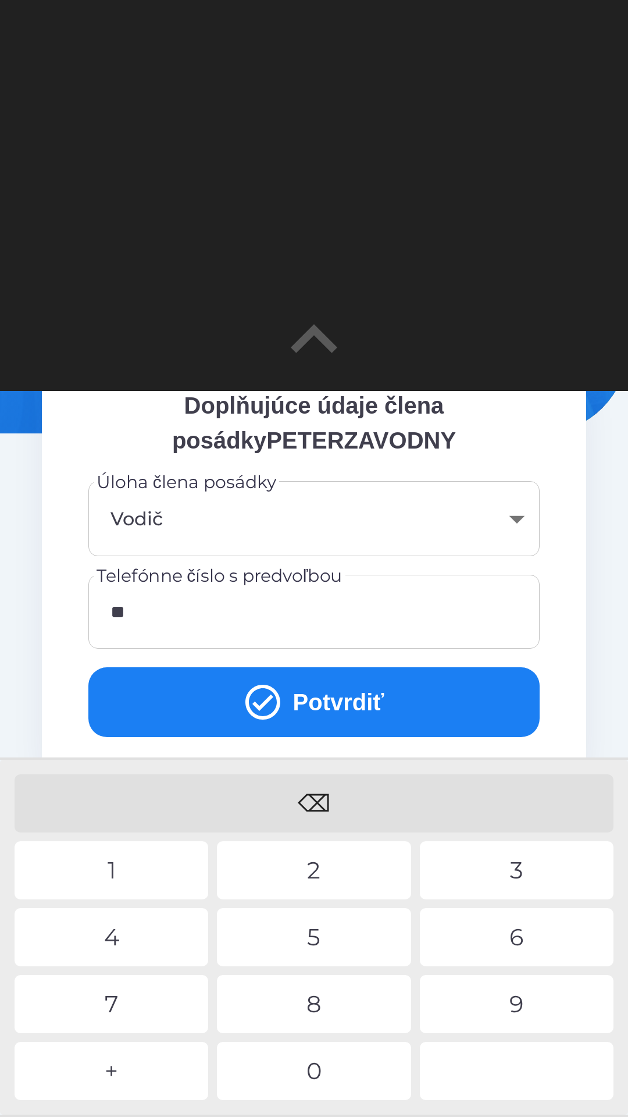
click at [522, 1000] on div "9" at bounding box center [517, 1004] width 194 height 58
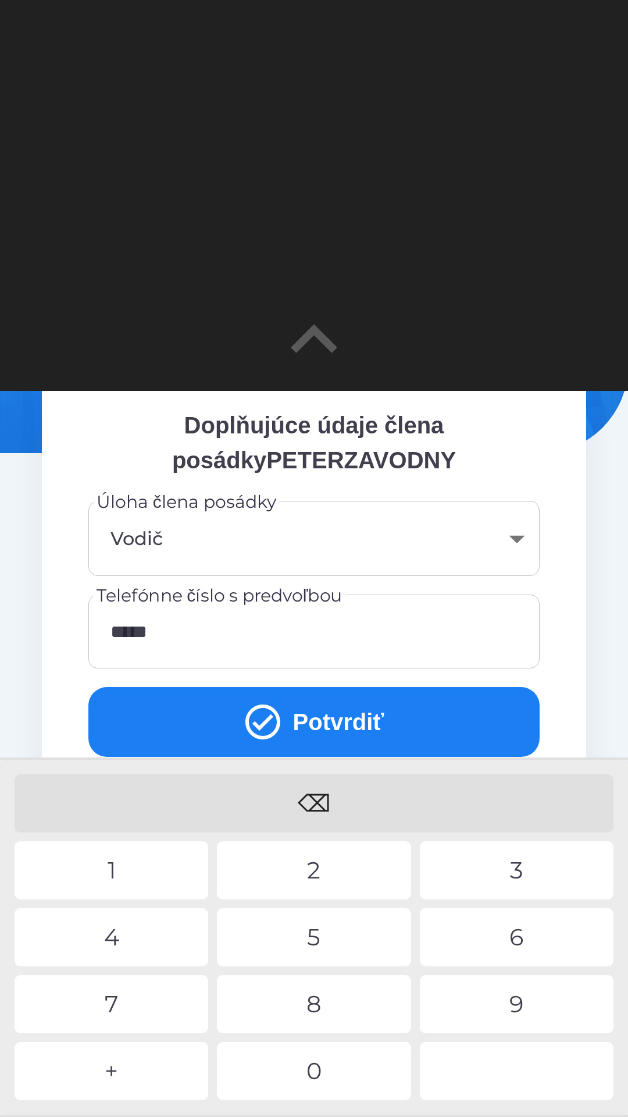
scroll to position [176, 0]
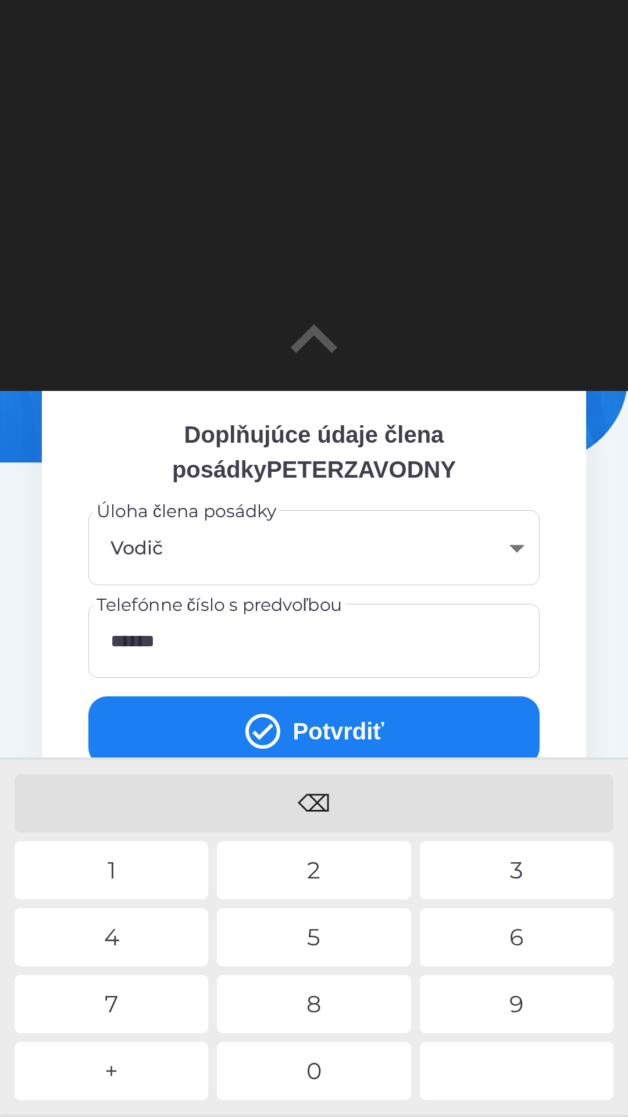
click at [516, 1005] on div "9" at bounding box center [517, 1004] width 194 height 58
click at [309, 733] on button "Potvrdiť" at bounding box center [313, 731] width 451 height 70
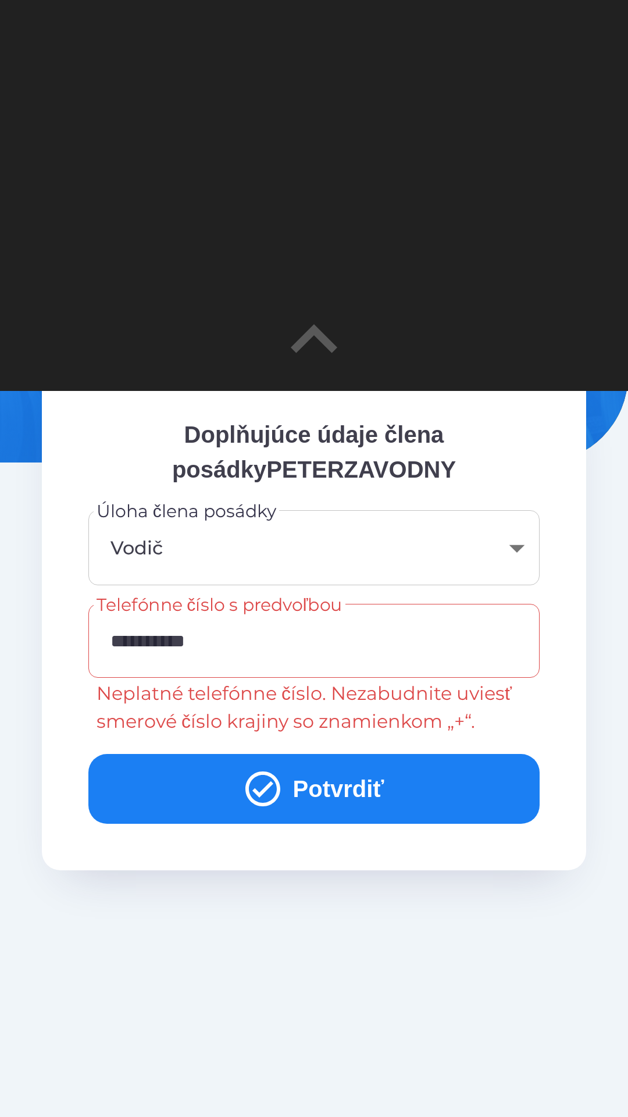
click at [122, 640] on input "**********" at bounding box center [313, 641] width 423 height 46
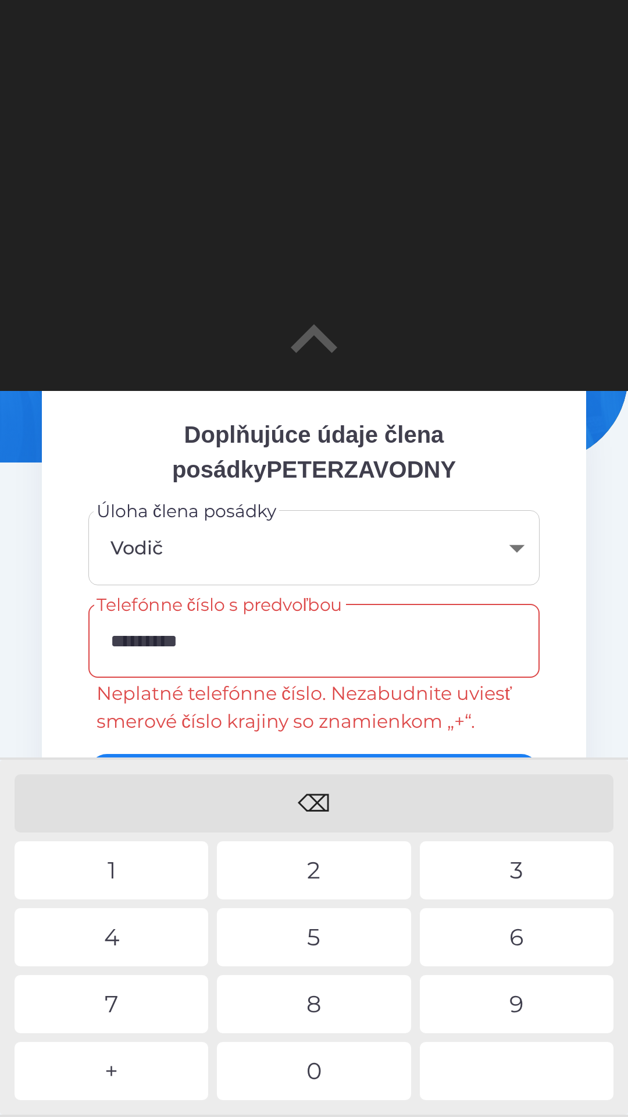
click at [322, 801] on div "⌫" at bounding box center [314, 803] width 599 height 58
click at [134, 932] on div "4" at bounding box center [112, 937] width 194 height 58
click at [326, 797] on div "⌫" at bounding box center [314, 803] width 599 height 58
click at [319, 806] on div "⌫" at bounding box center [314, 803] width 599 height 58
click at [127, 637] on input "*********" at bounding box center [313, 641] width 423 height 46
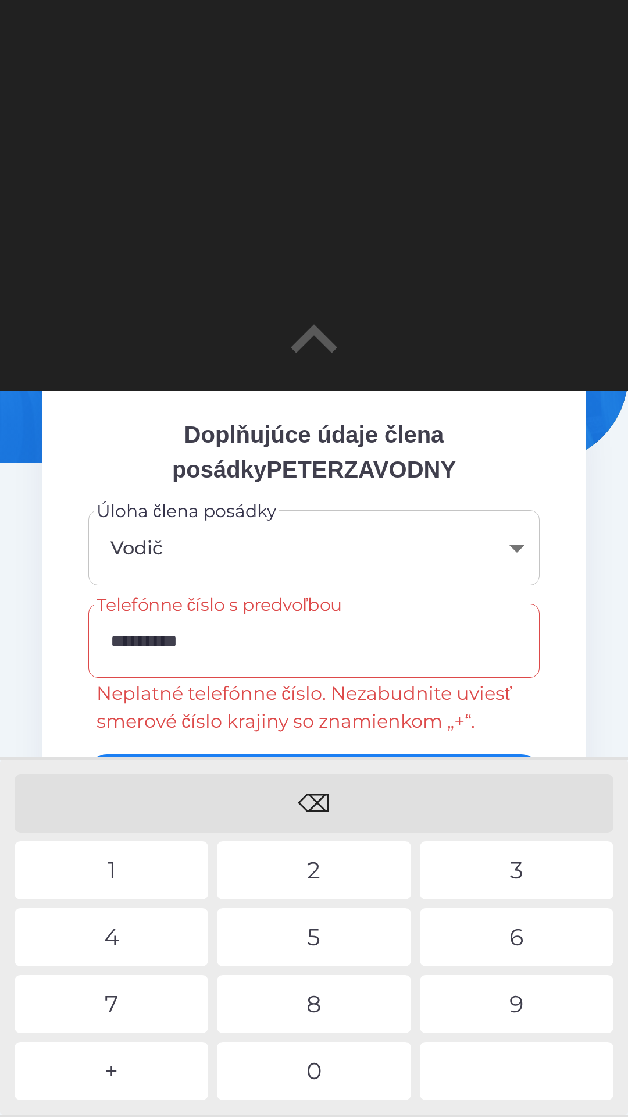
click at [123, 1071] on div "+" at bounding box center [112, 1071] width 194 height 58
click at [141, 871] on div "1" at bounding box center [112, 870] width 194 height 58
click at [254, 639] on input "**********" at bounding box center [313, 641] width 423 height 46
type input "**********"
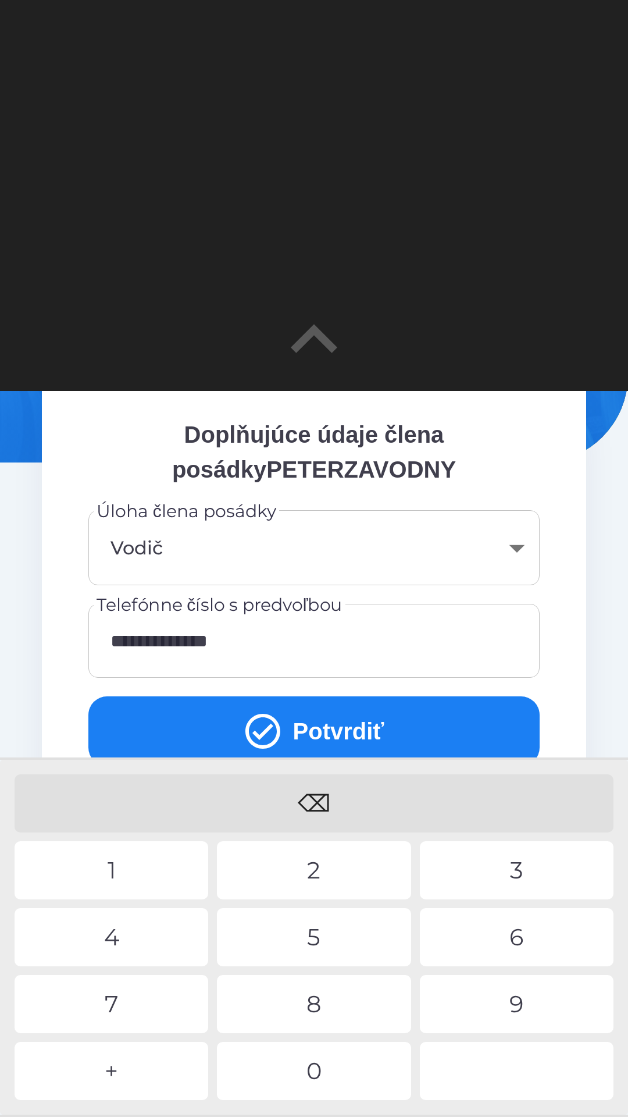
click at [334, 729] on button "Potvrdiť" at bounding box center [313, 731] width 451 height 70
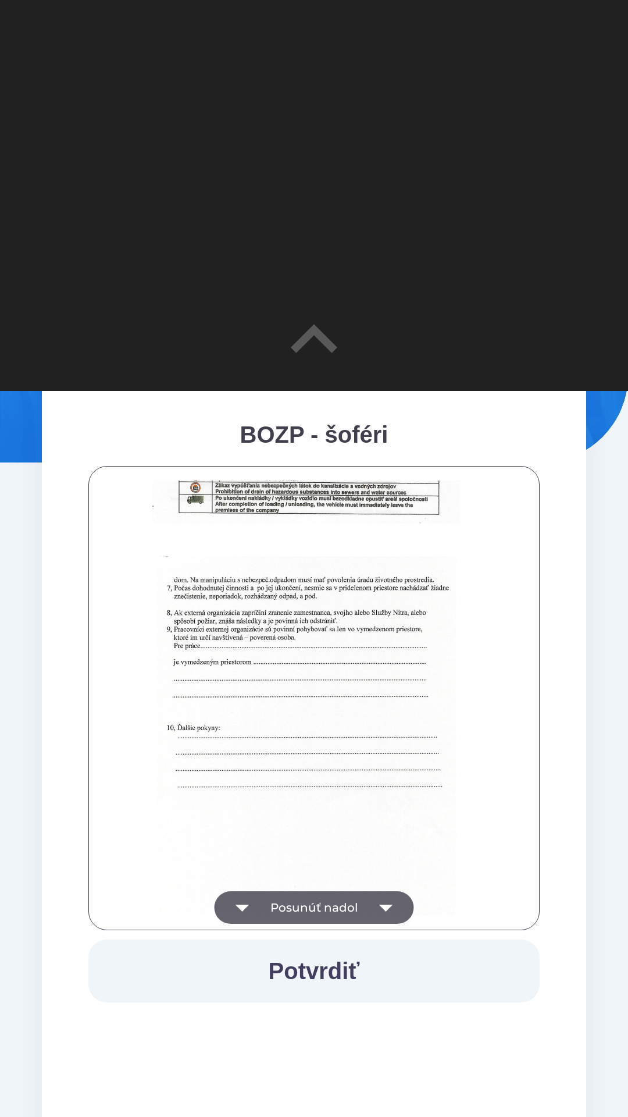
scroll to position [1492, 0]
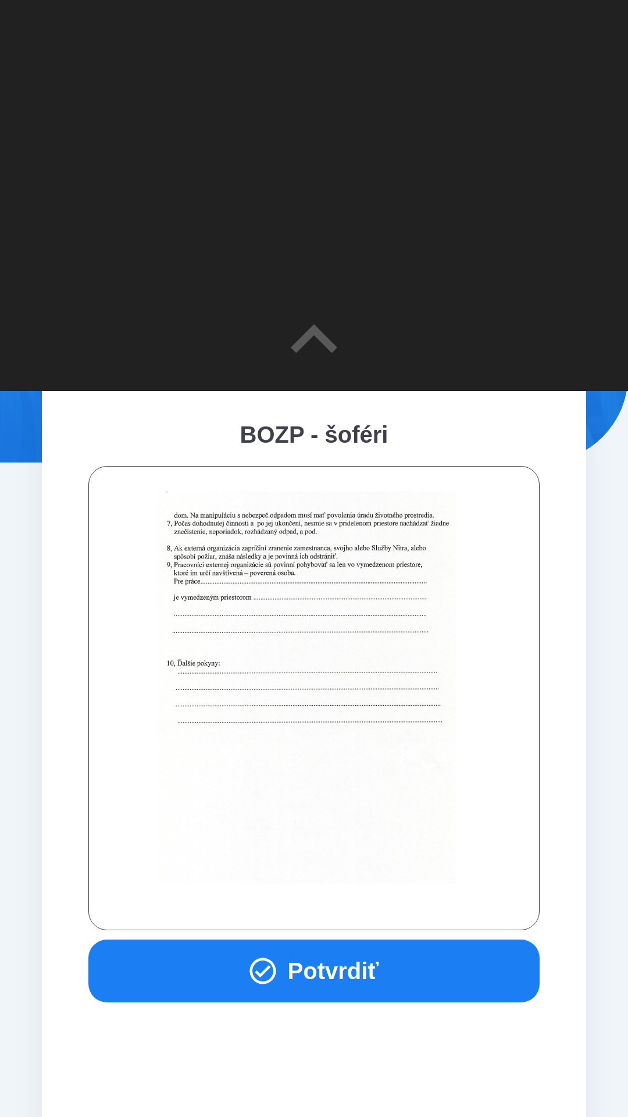
click at [330, 958] on button "Potvrdiť" at bounding box center [313, 970] width 451 height 63
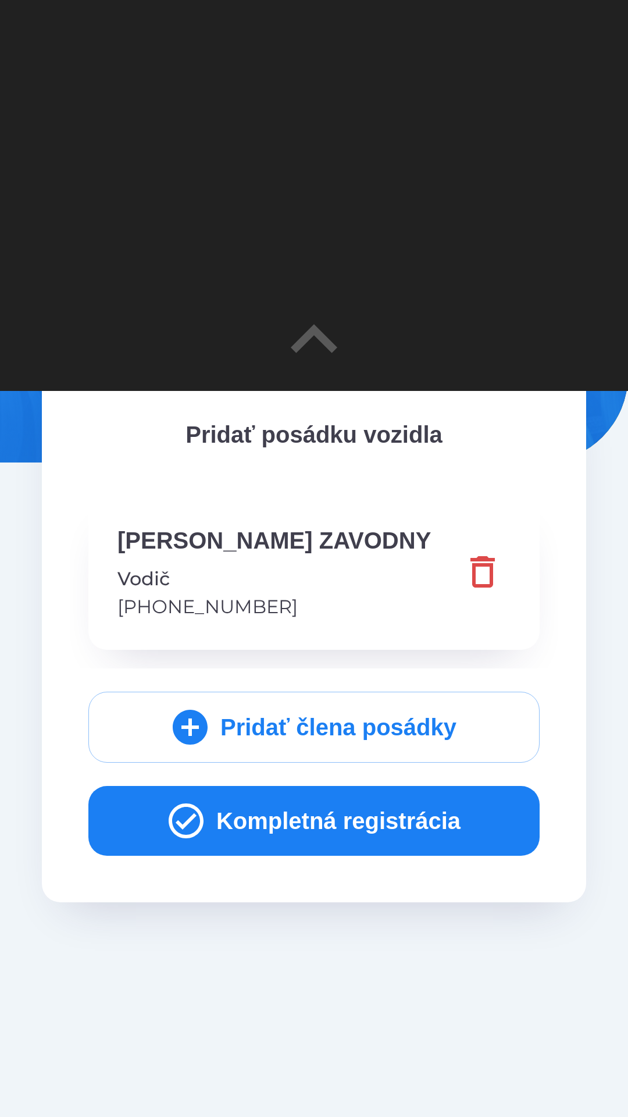
click at [338, 810] on button "Kompletná registrácia" at bounding box center [313, 821] width 451 height 70
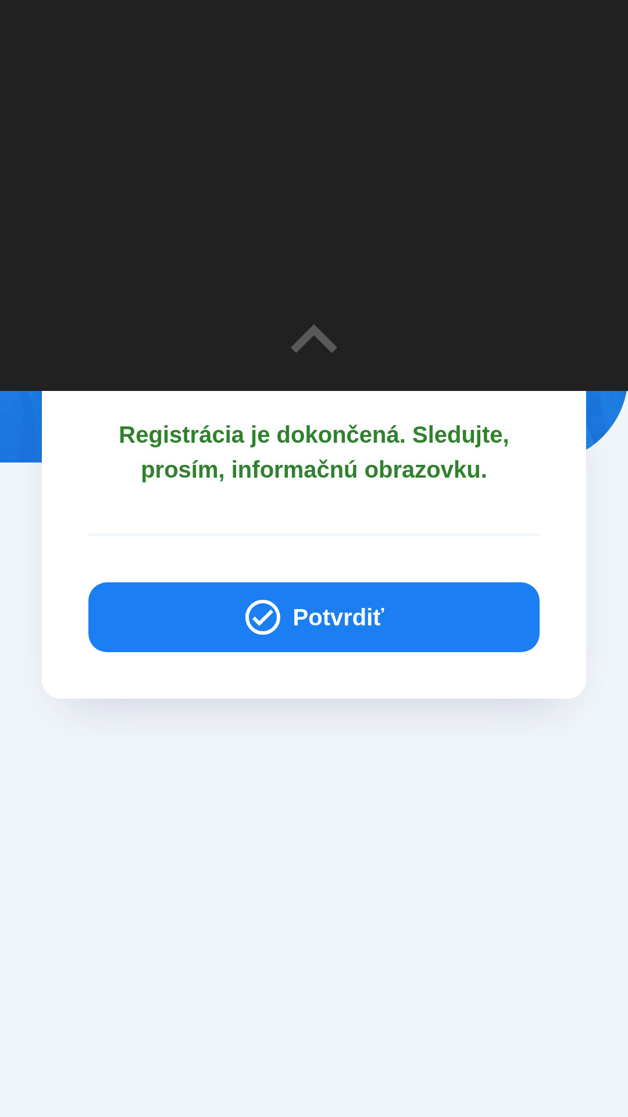
click at [362, 617] on button "Potvrdiť" at bounding box center [313, 617] width 451 height 70
